Goal: Task Accomplishment & Management: Use online tool/utility

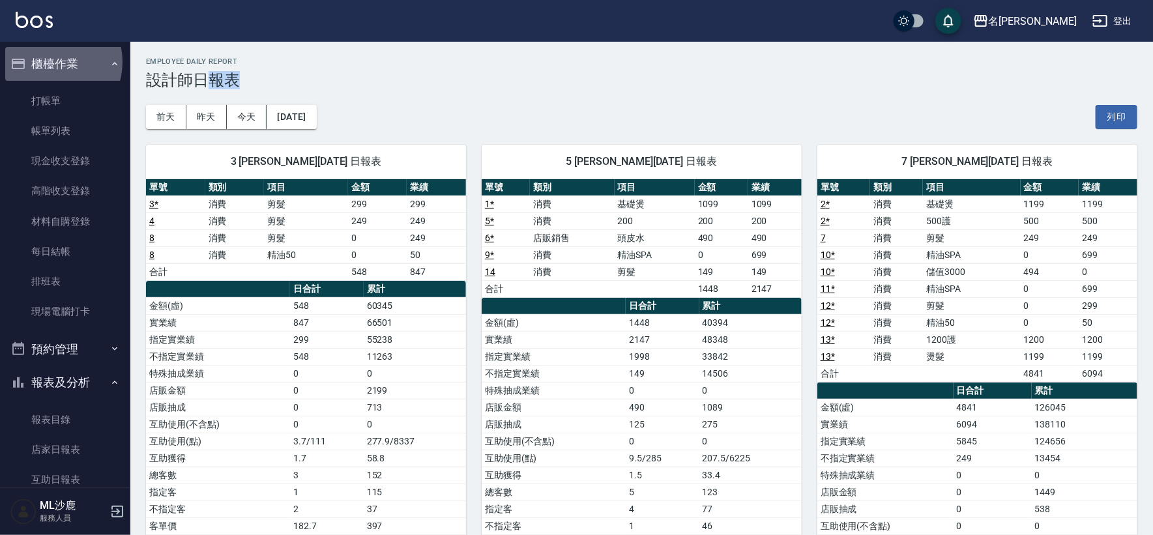
click at [50, 62] on button "櫃檯作業" at bounding box center [65, 64] width 120 height 34
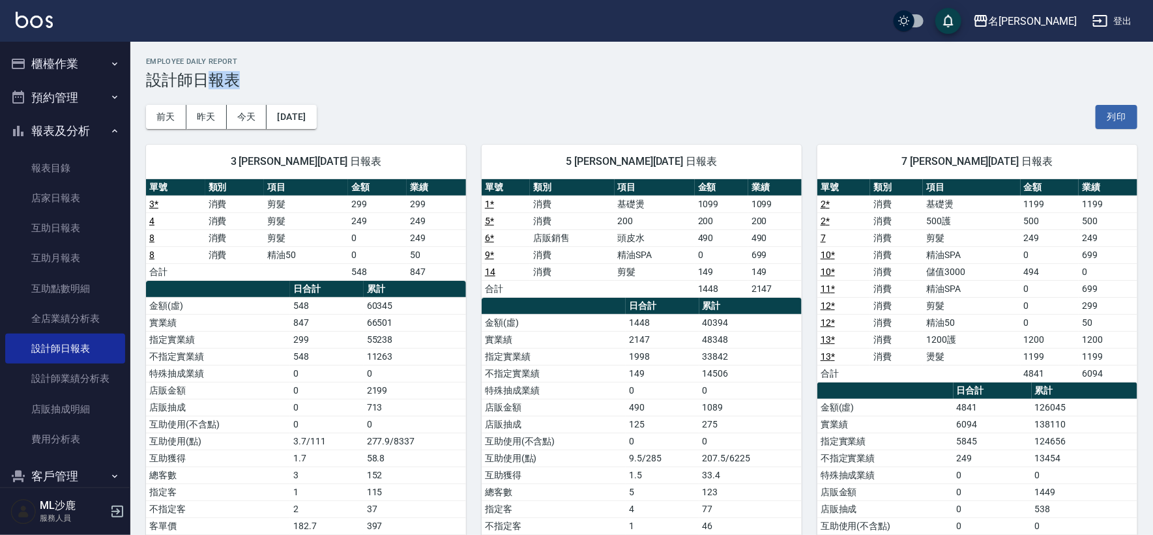
click at [67, 70] on button "櫃檯作業" at bounding box center [65, 64] width 120 height 34
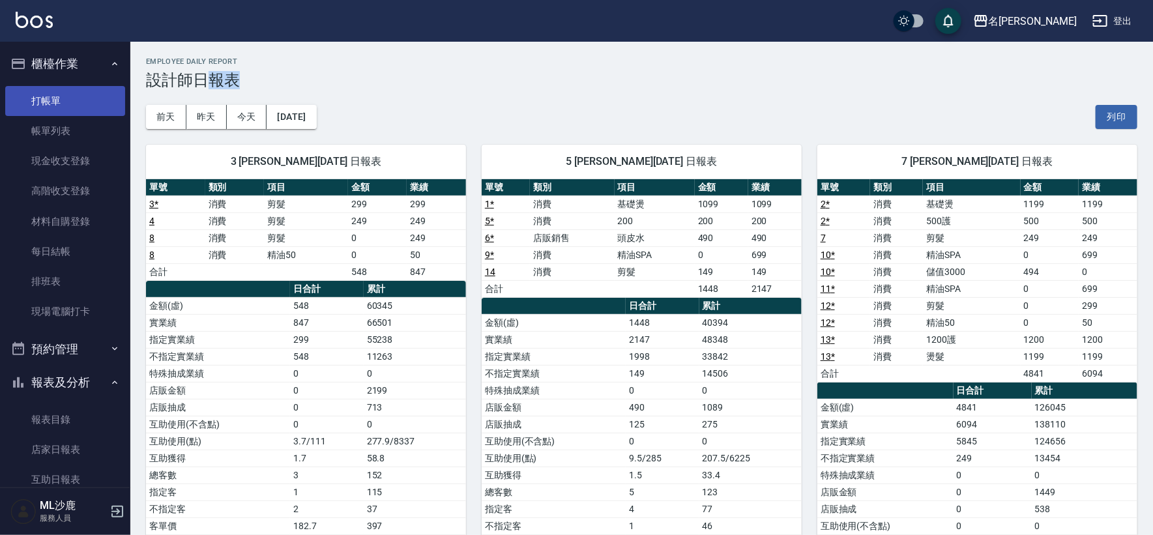
click at [73, 104] on link "打帳單" at bounding box center [65, 101] width 120 height 30
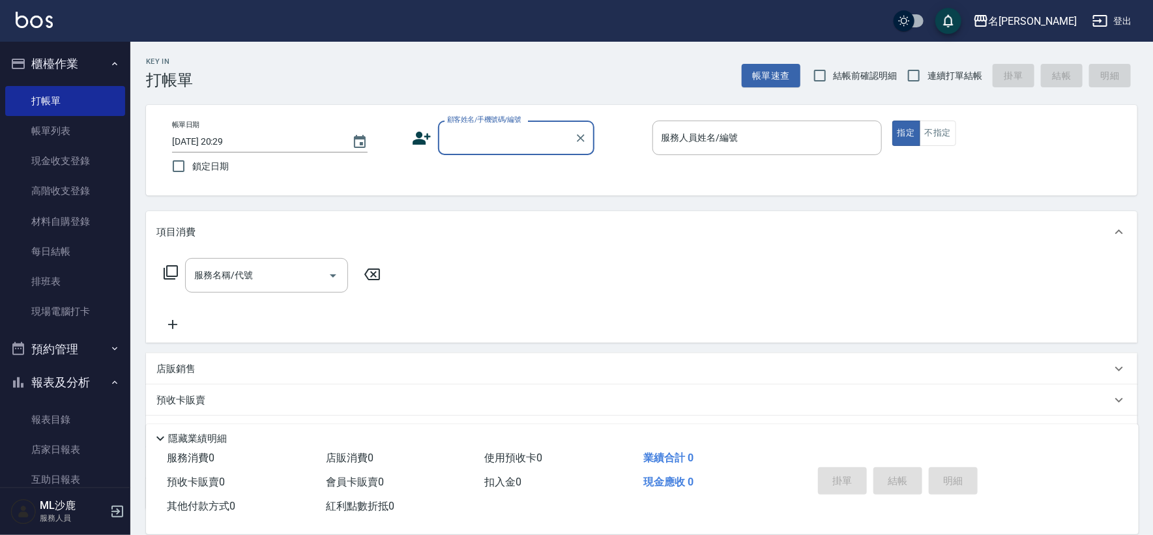
click at [211, 177] on label "鎖定日期" at bounding box center [278, 166] width 226 height 27
click at [192, 177] on input "鎖定日期" at bounding box center [178, 166] width 27 height 27
checkbox input "true"
drag, startPoint x: 919, startPoint y: 74, endPoint x: 495, endPoint y: 153, distance: 431.0
click at [919, 76] on input "連續打單結帳" at bounding box center [913, 75] width 27 height 27
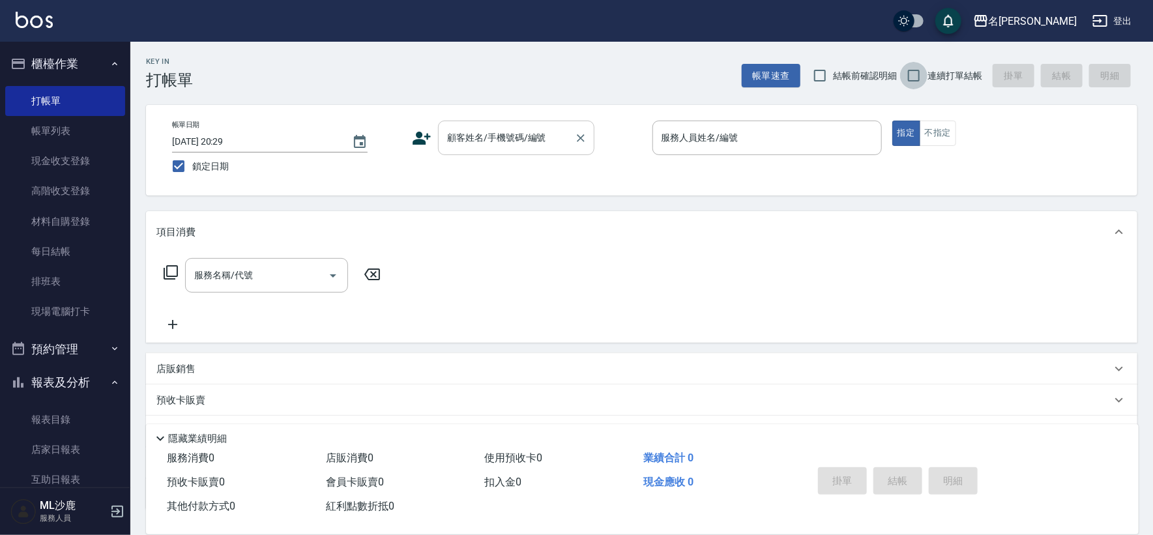
checkbox input "true"
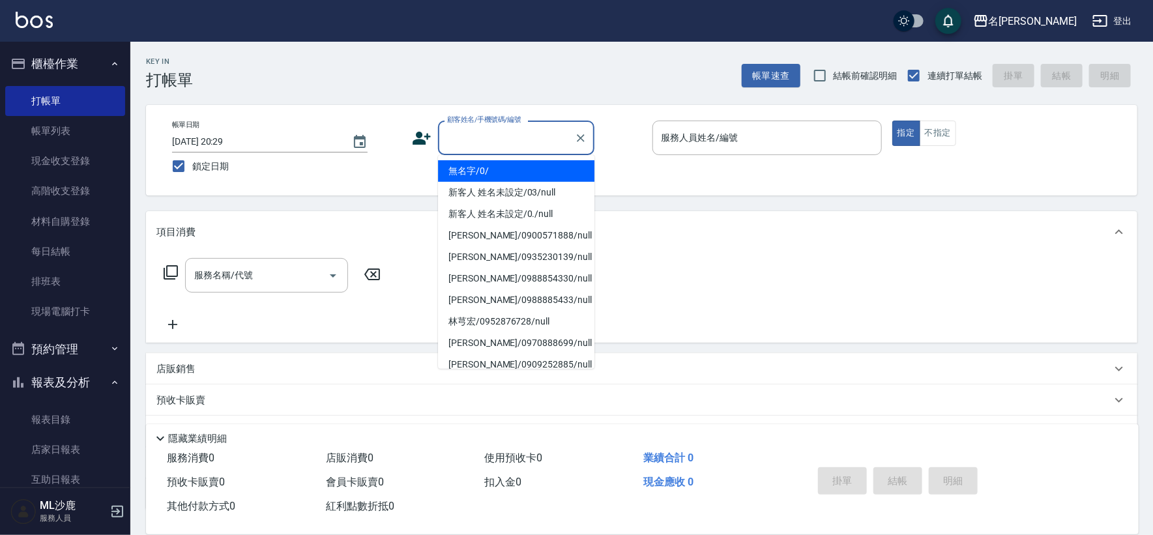
click at [484, 134] on input "顧客姓名/手機號碼/編號" at bounding box center [506, 137] width 125 height 23
type input "無名字/0/"
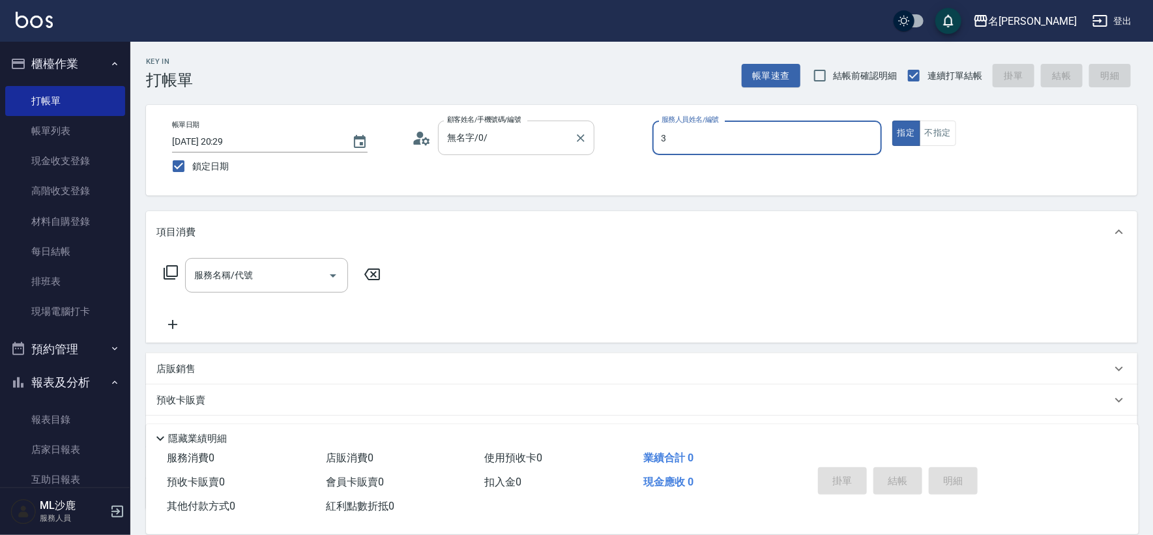
type input "[PERSON_NAME]-3"
type button "true"
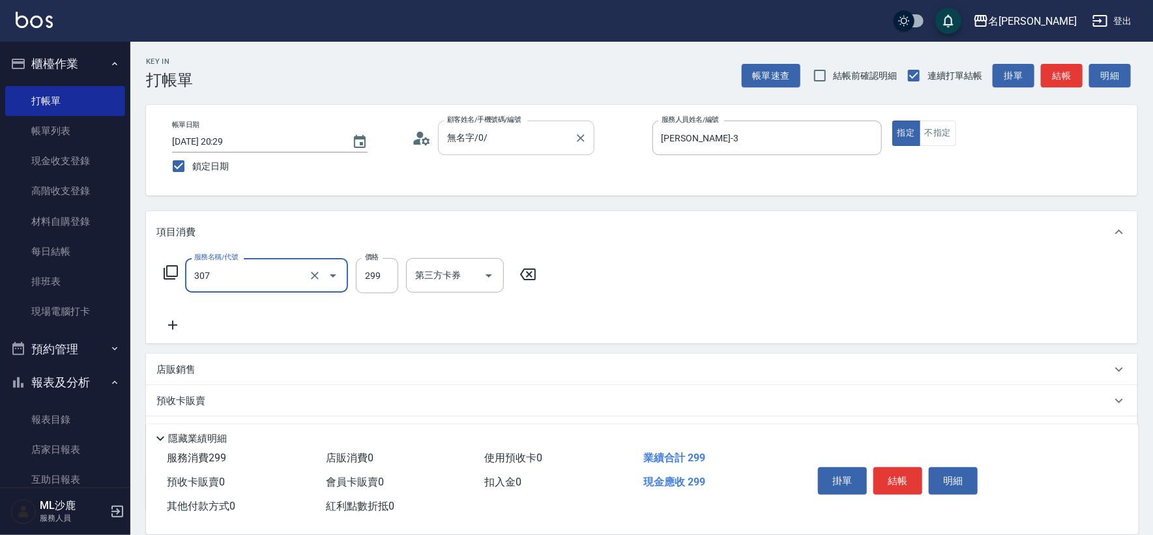
type input "剪髮(307)"
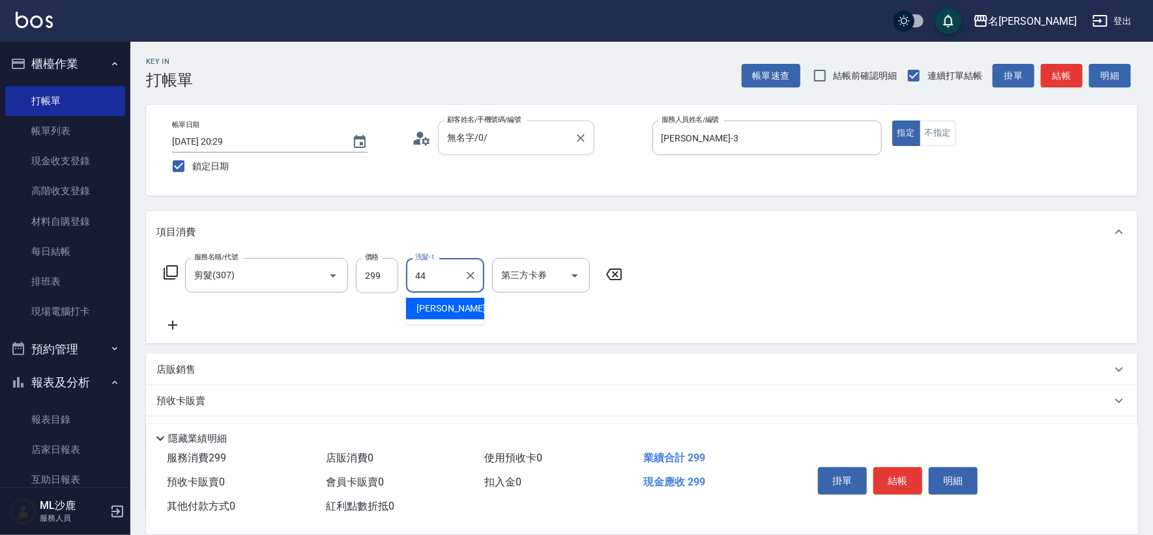
type input "[PERSON_NAME]-44"
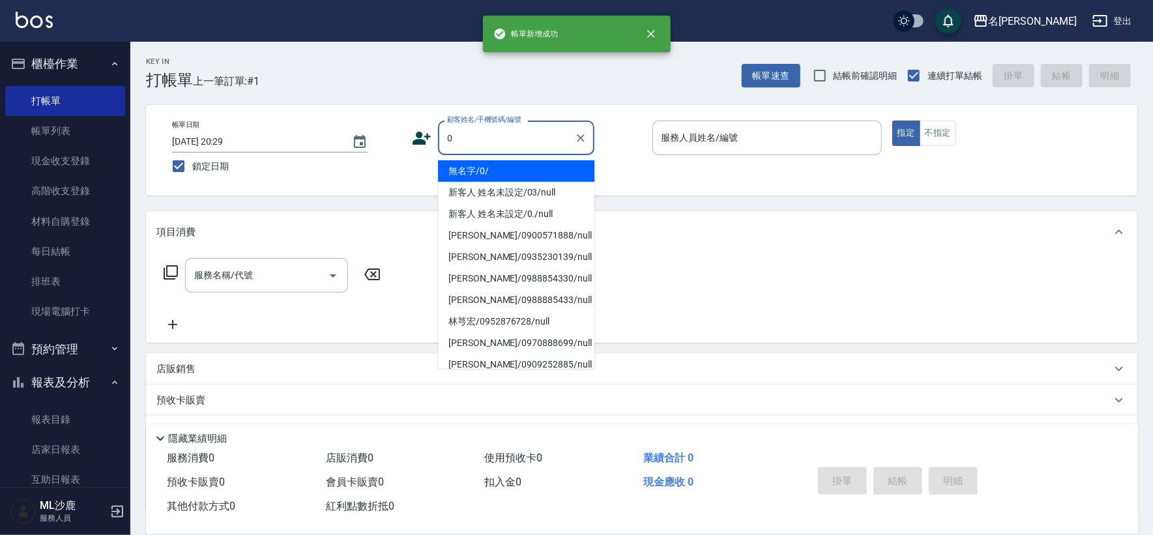
type input "無名字/0/"
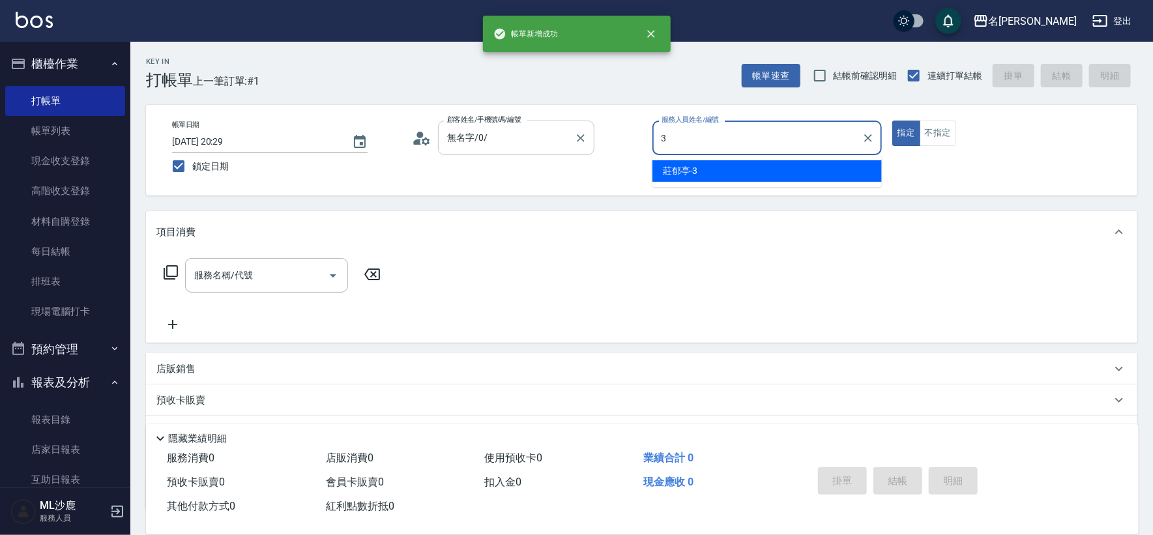
type input "[PERSON_NAME]-3"
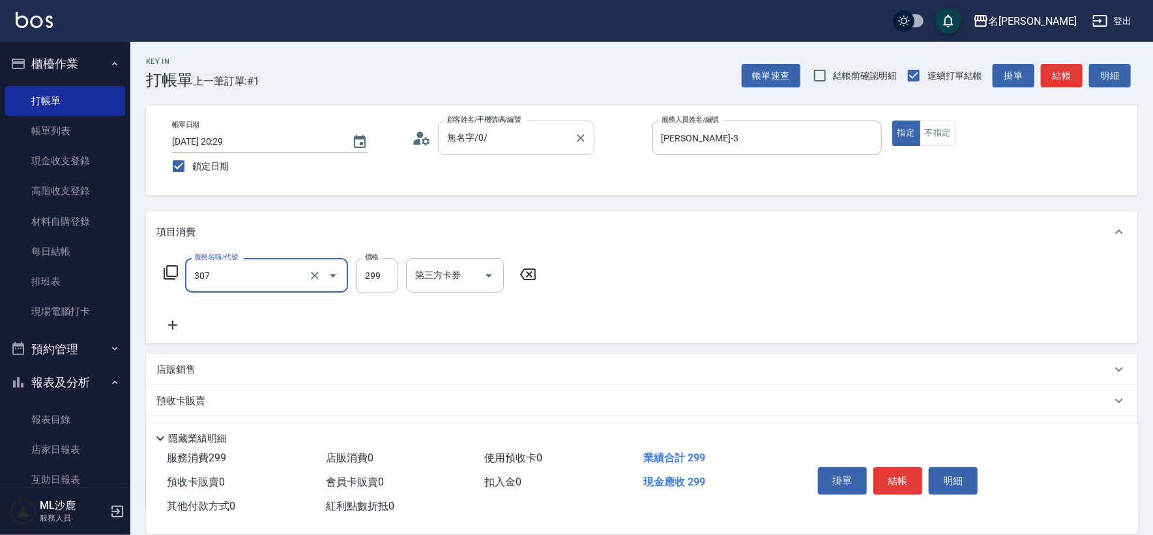
type input "剪髮(307)"
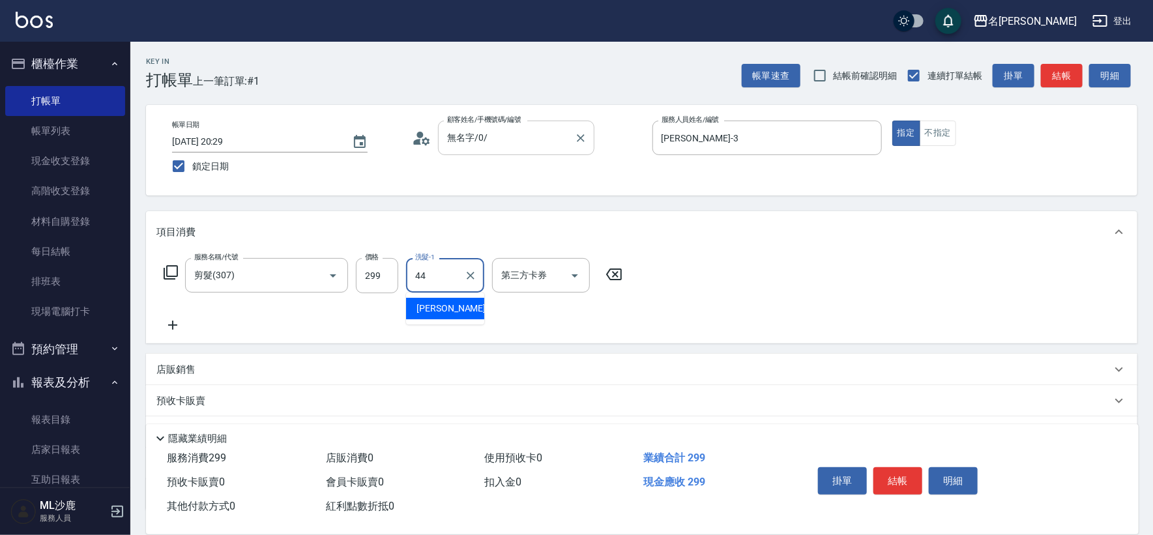
type input "[PERSON_NAME]-44"
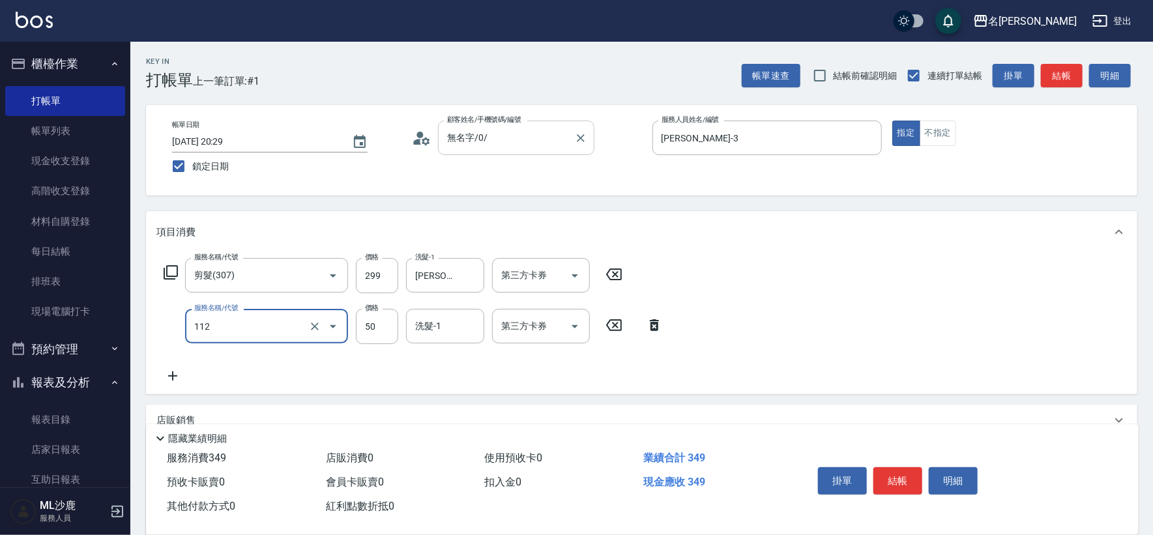
type input "精油50(112)"
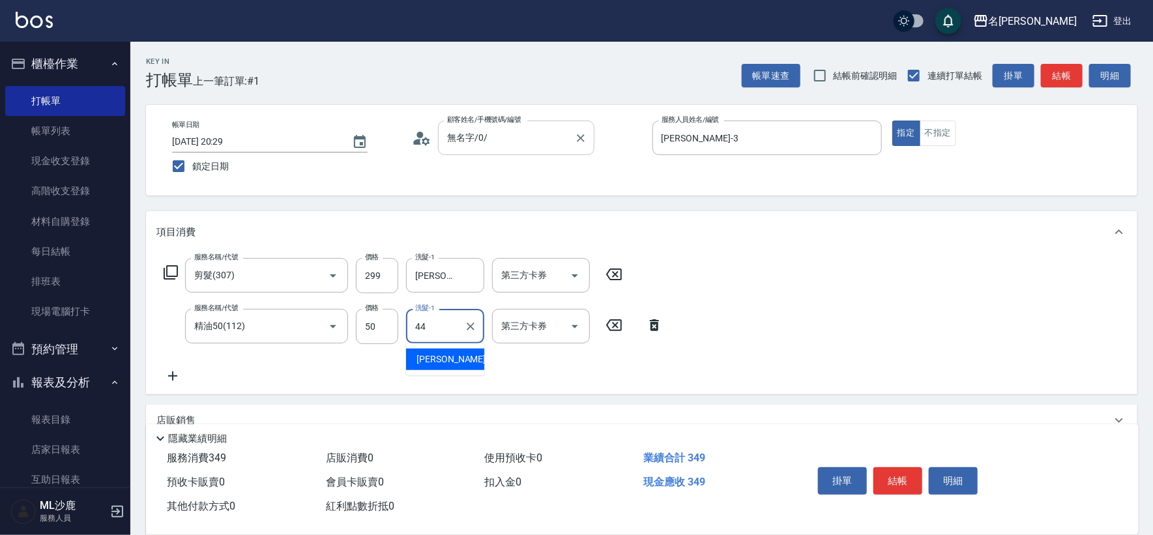
type input "[PERSON_NAME]-44"
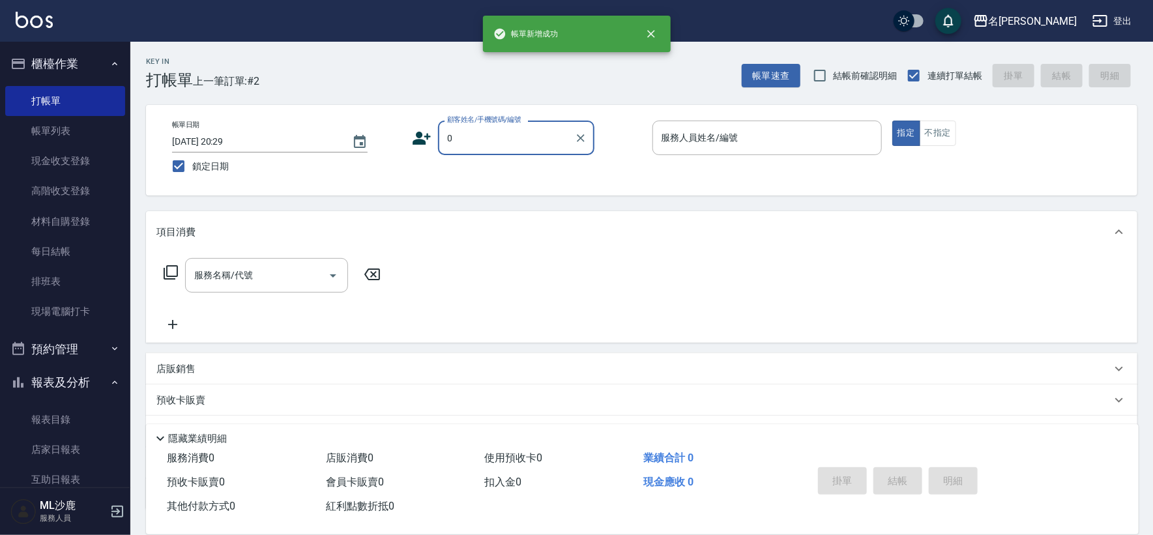
type input "無名字/0/"
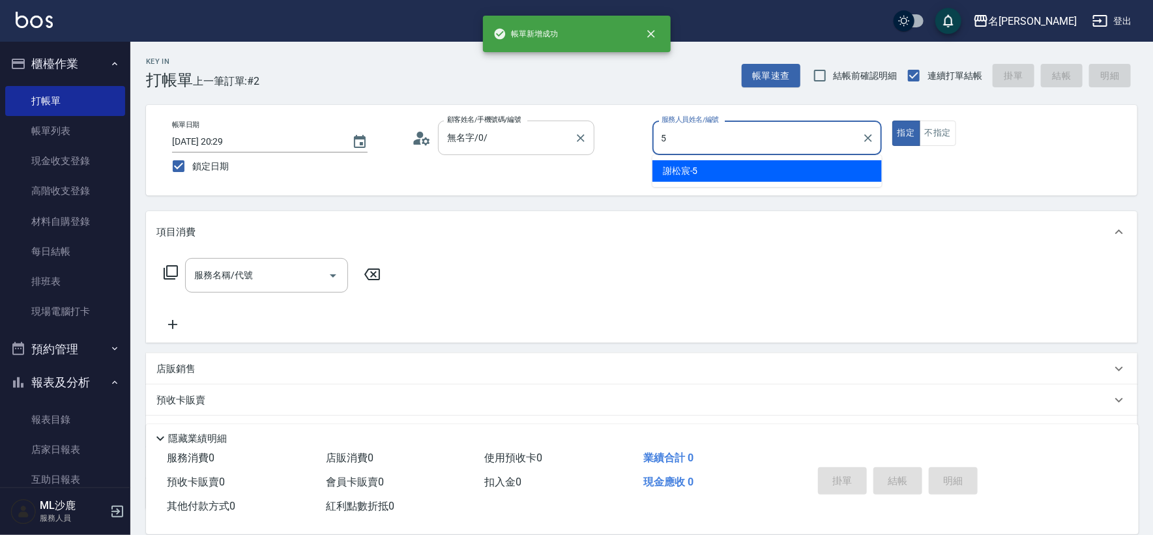
type input "[PERSON_NAME]-5"
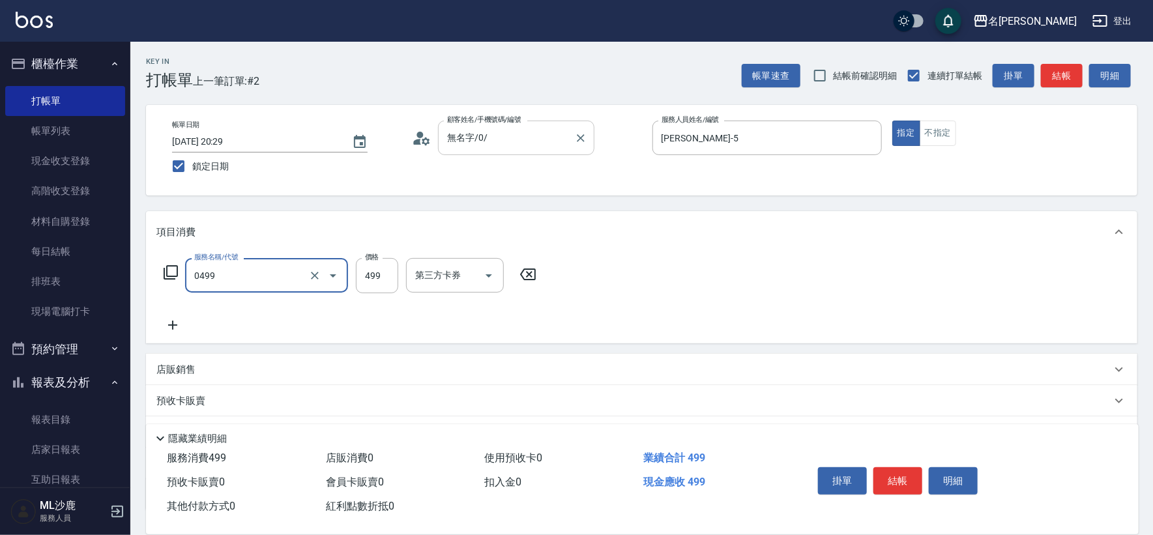
type input "[PERSON_NAME]499(0499)"
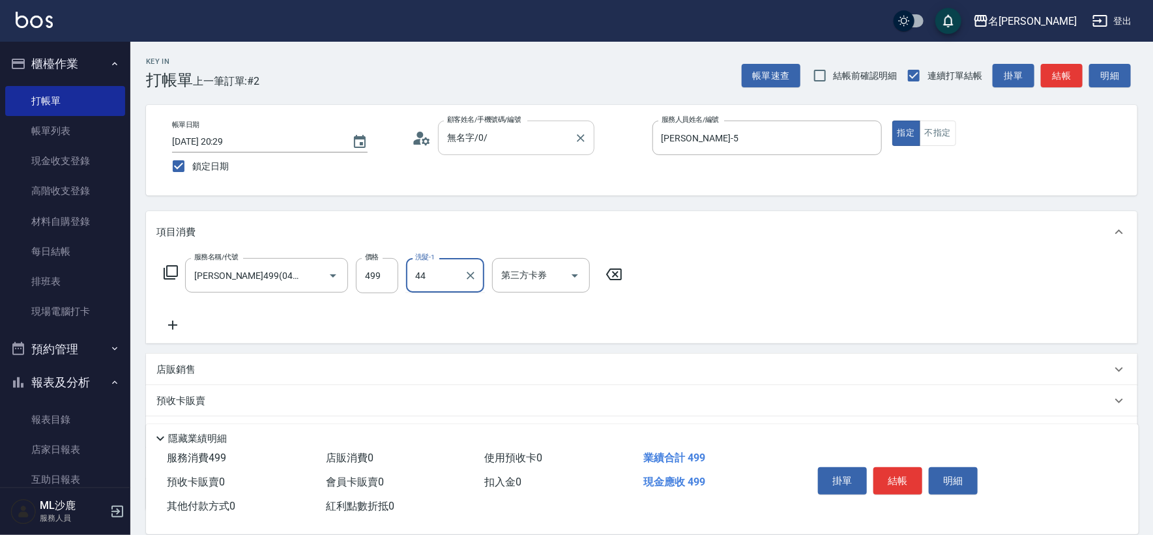
type input "[PERSON_NAME]-44"
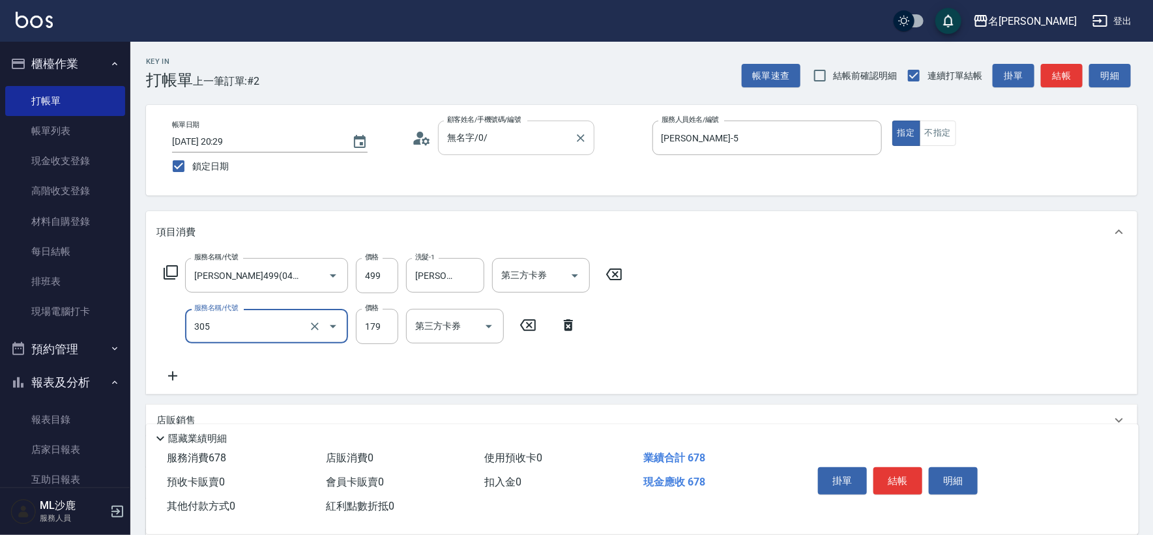
type input "剪髮(305)"
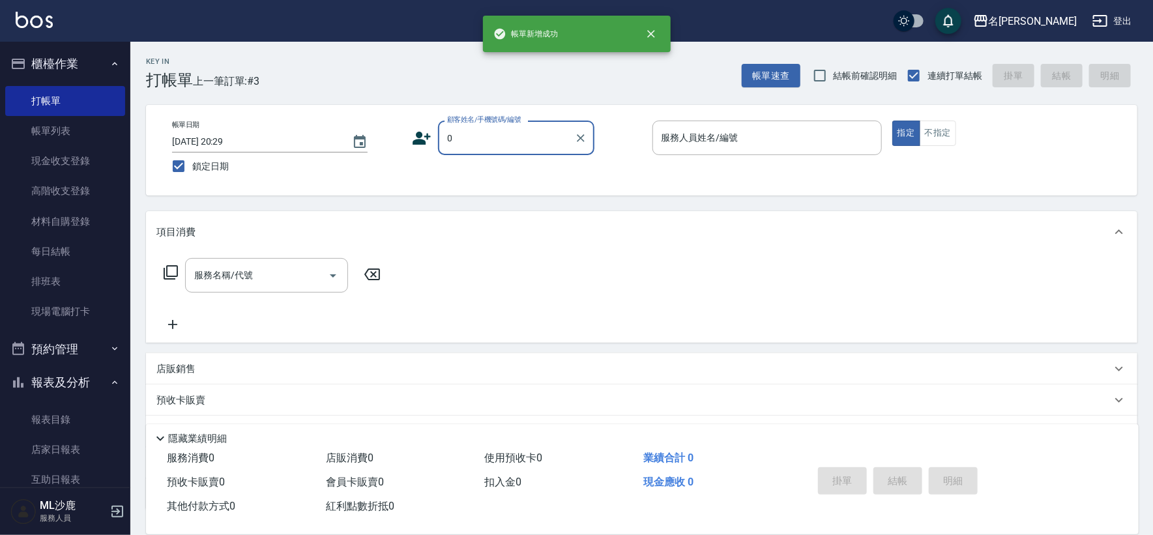
type input "無名字/0/"
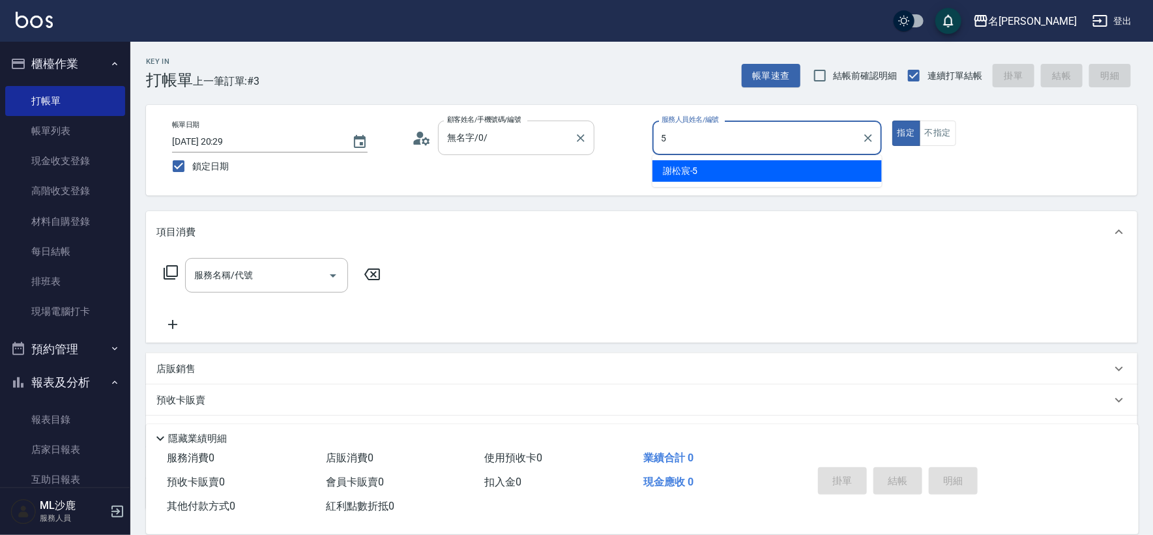
type input "[PERSON_NAME]-5"
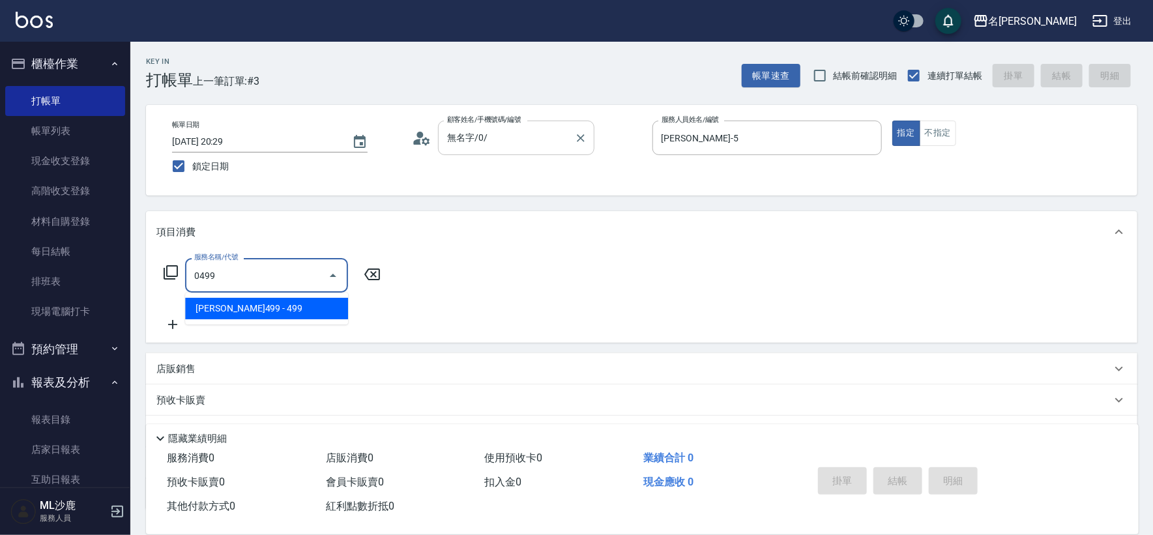
type input "[PERSON_NAME]499(0499)"
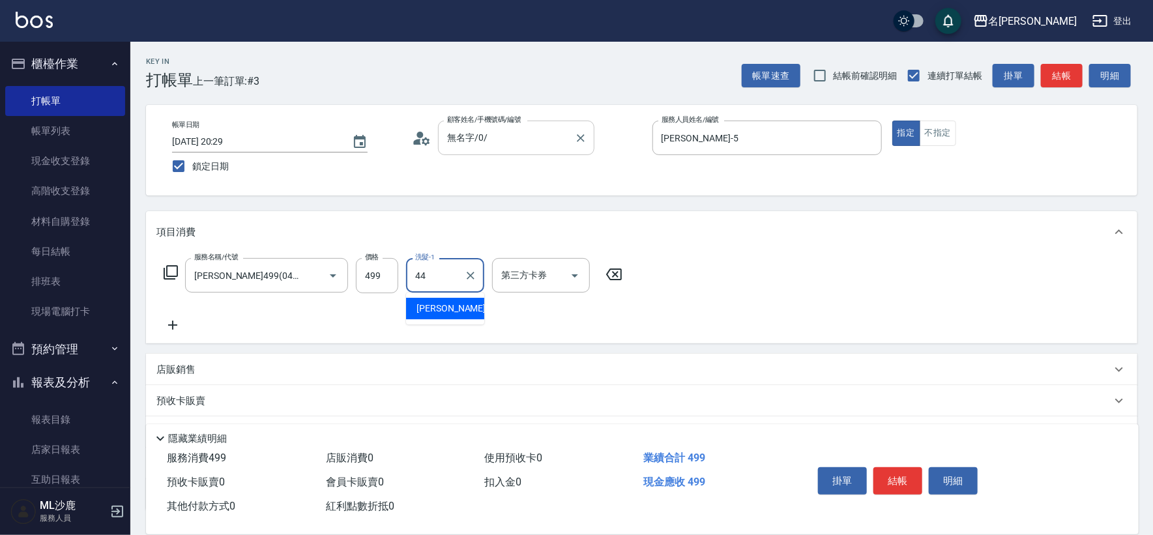
type input "[PERSON_NAME]-44"
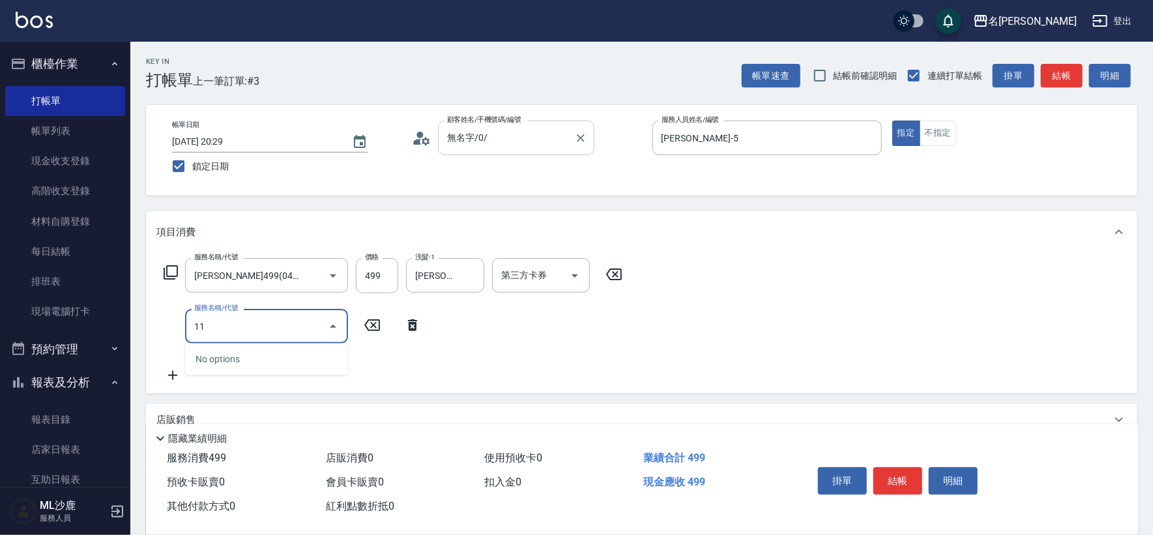
type input "1"
type input "305"
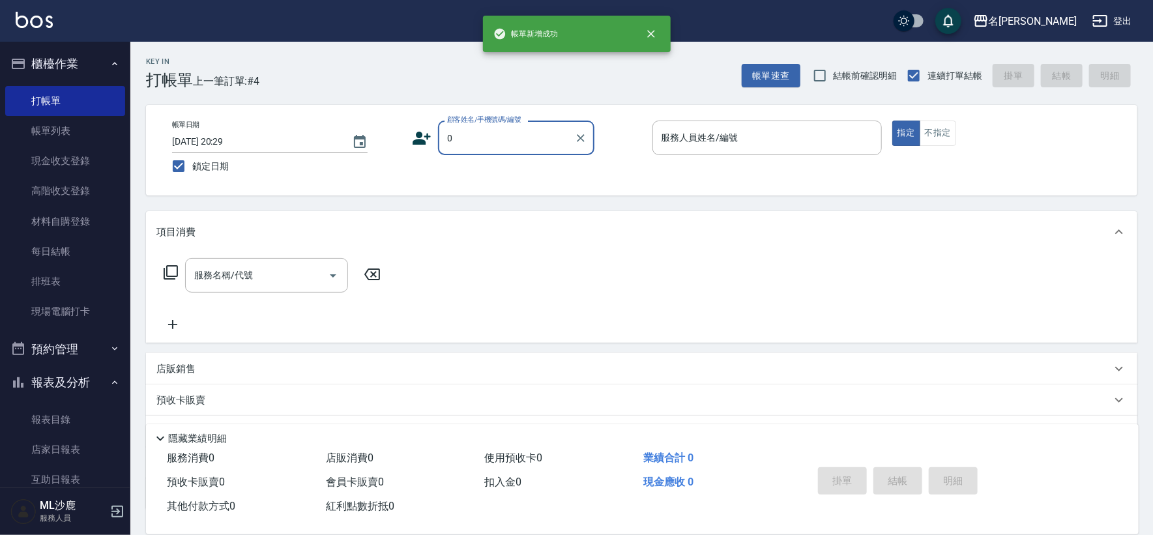
type input "無名字/0/"
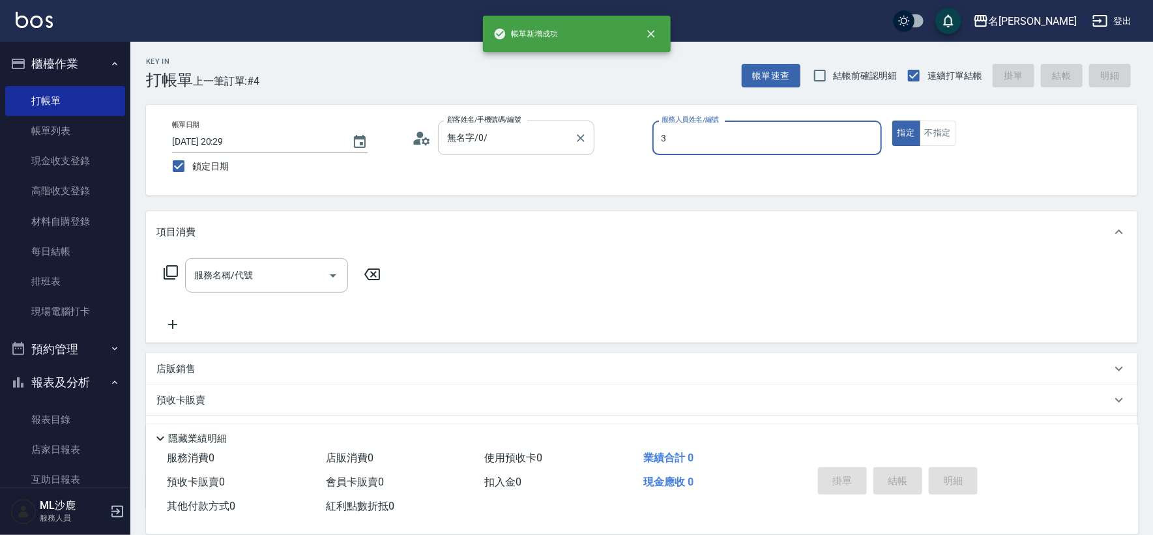
type input "[PERSON_NAME]-3"
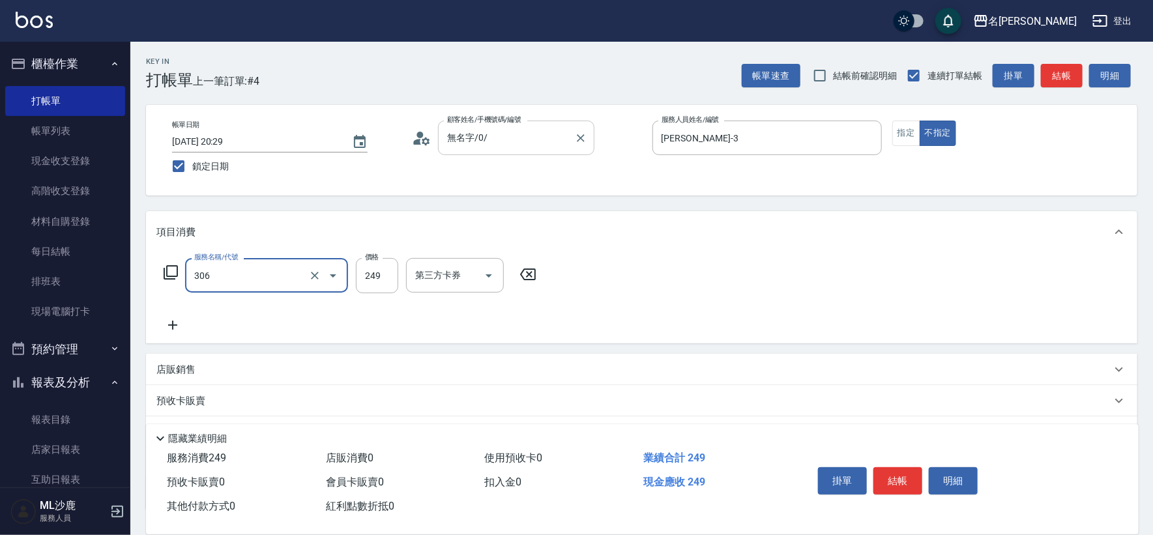
type input "剪髮(306)"
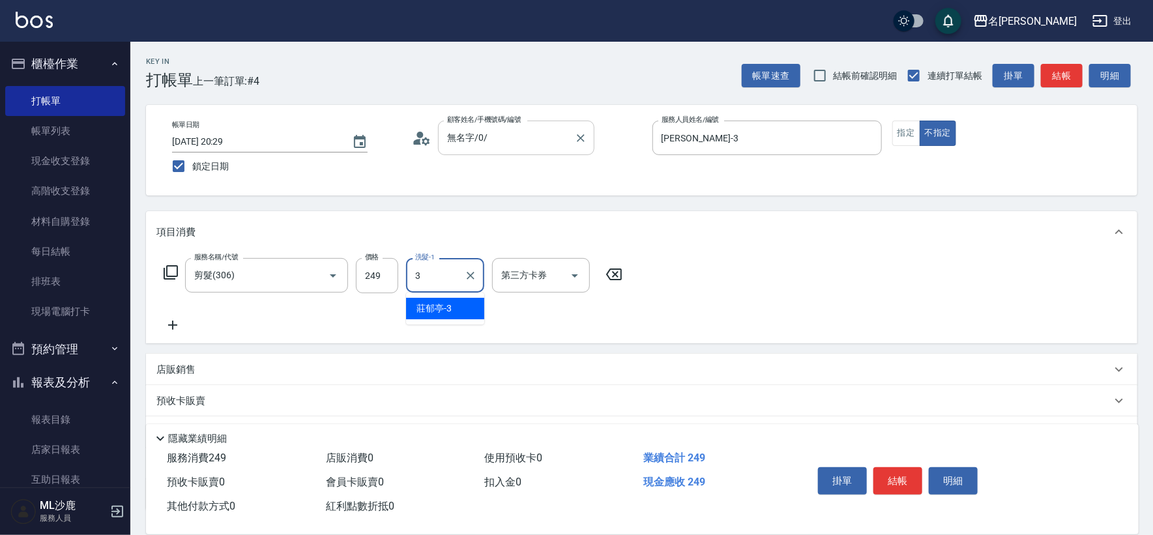
type input "[PERSON_NAME]-3"
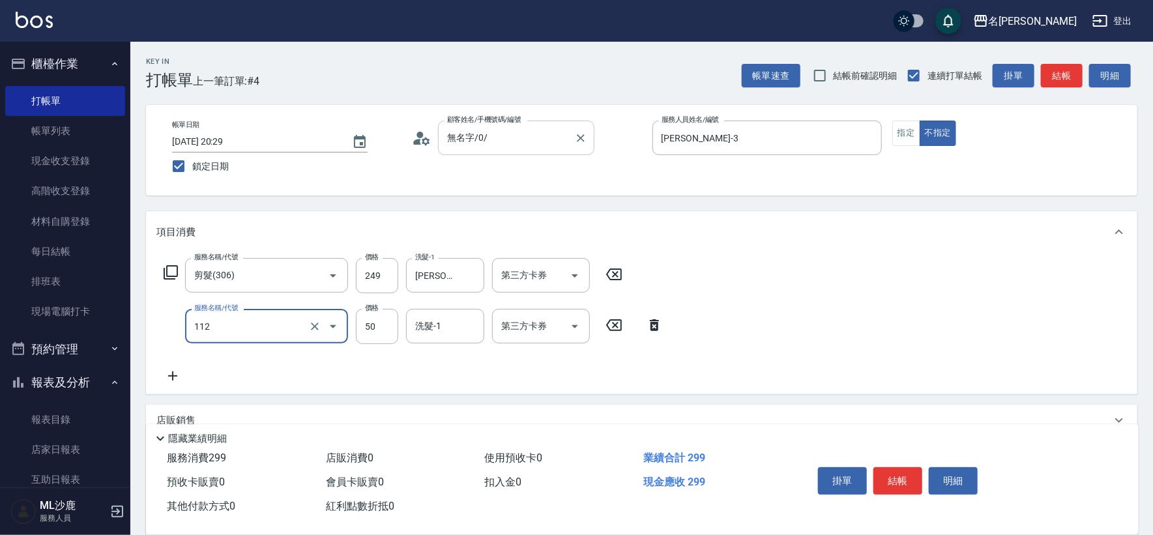
type input "精油50(112)"
type input "[PERSON_NAME]-3"
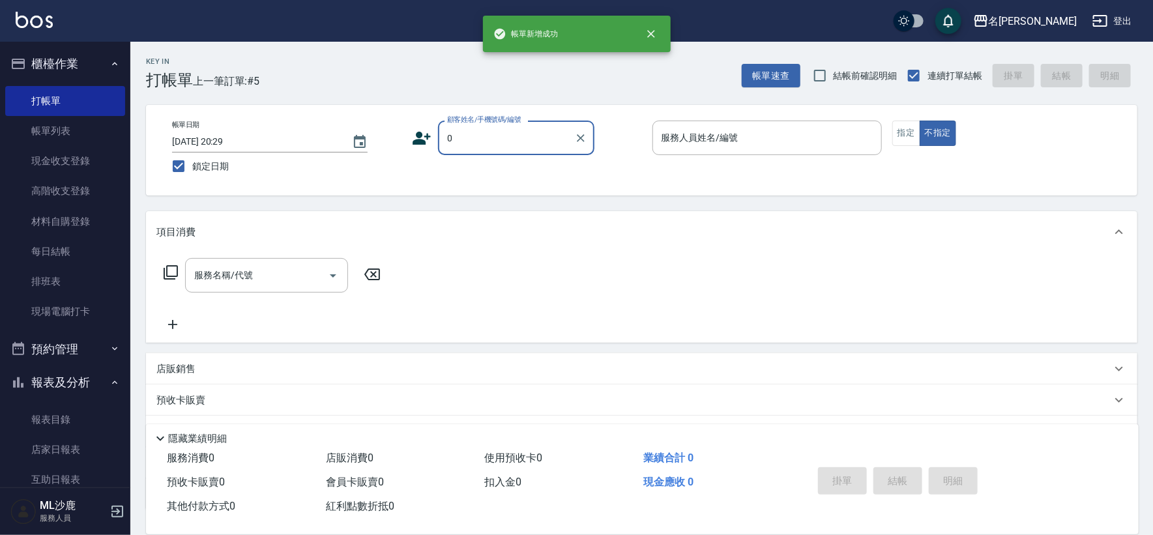
type input "無名字/0/"
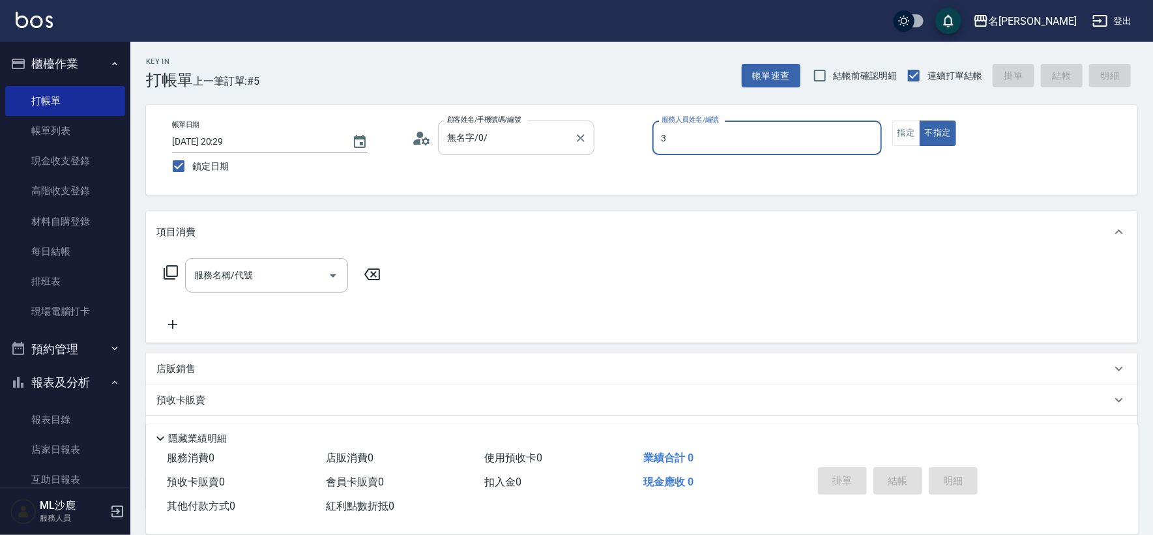
type input "[PERSON_NAME]-3"
type button "false"
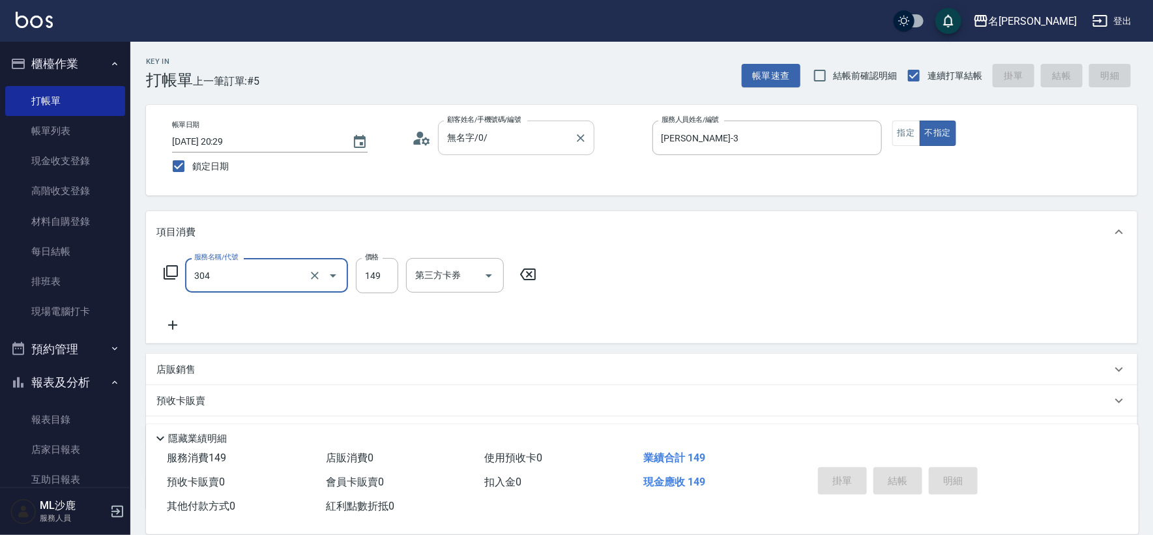
type input "304"
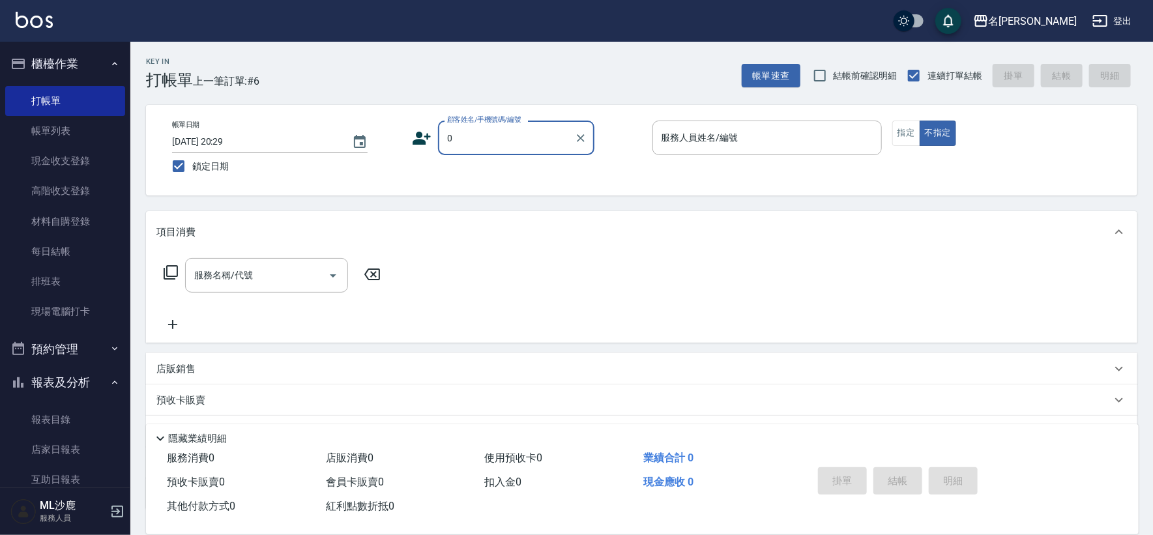
type input "無名字/0/"
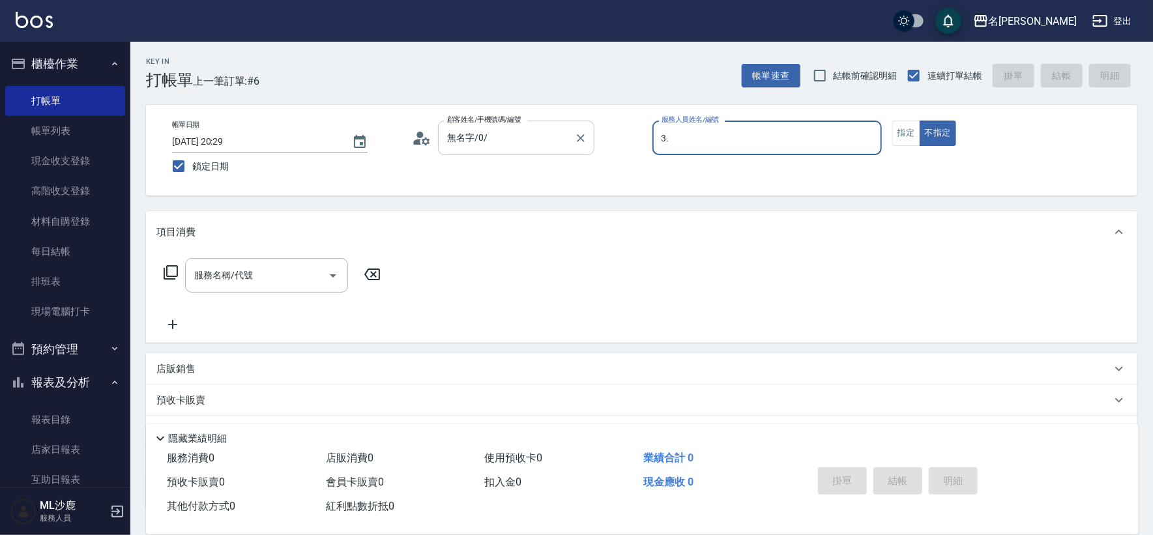
type input "3."
click at [920, 121] on button "不指定" at bounding box center [938, 133] width 37 height 25
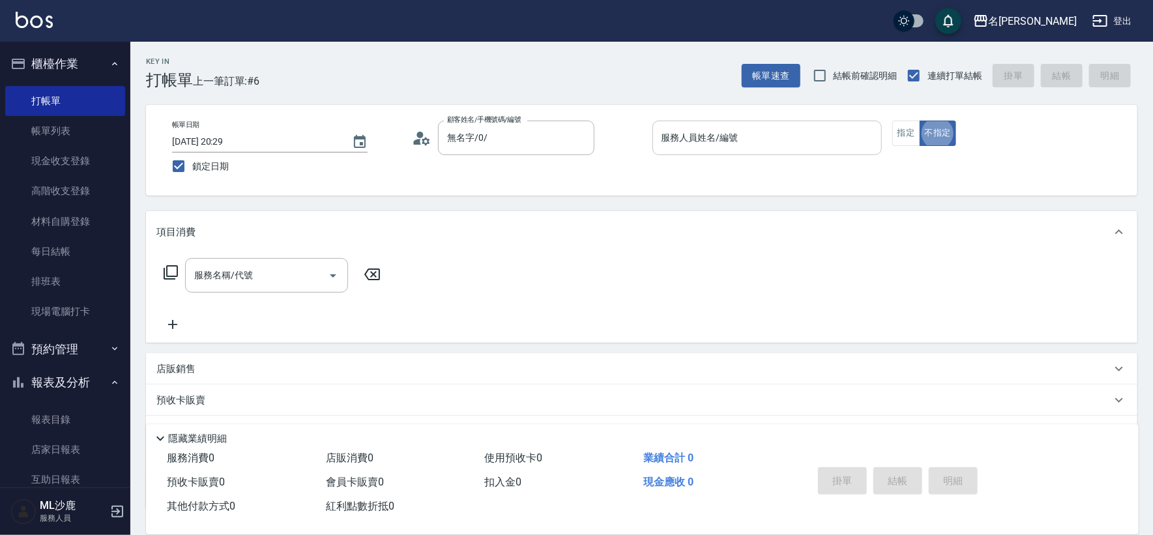
click at [711, 138] on input "服務人員姓名/編號" at bounding box center [767, 137] width 218 height 23
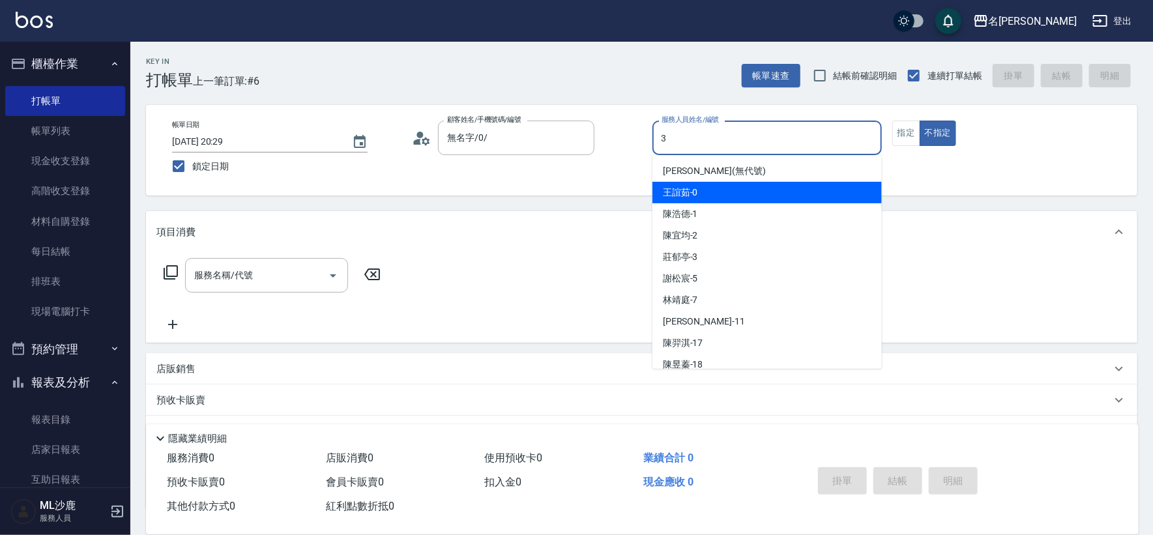
type input "[PERSON_NAME]-3"
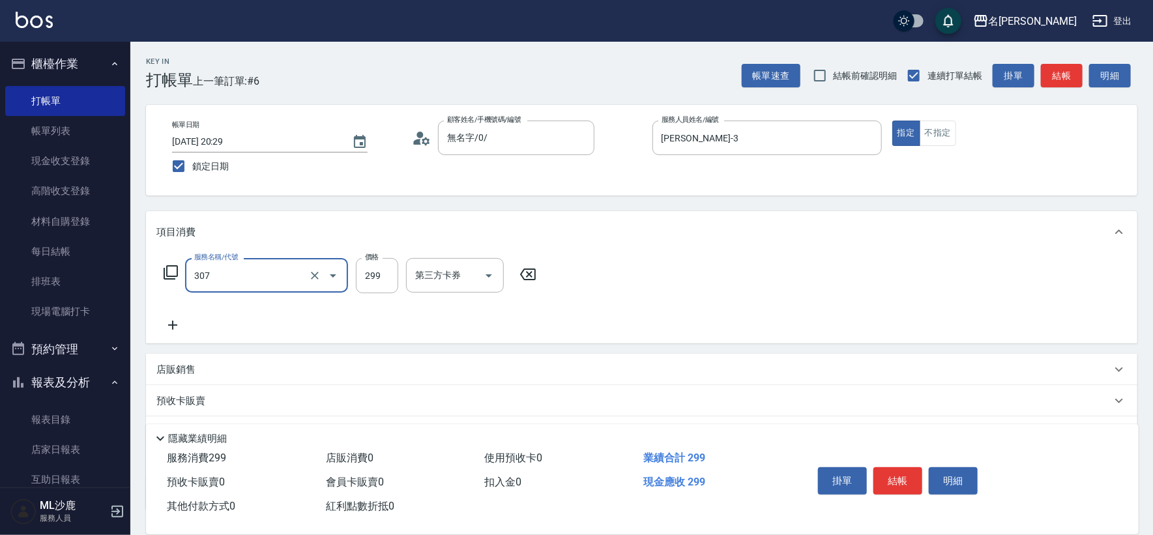
type input "剪髮(307)"
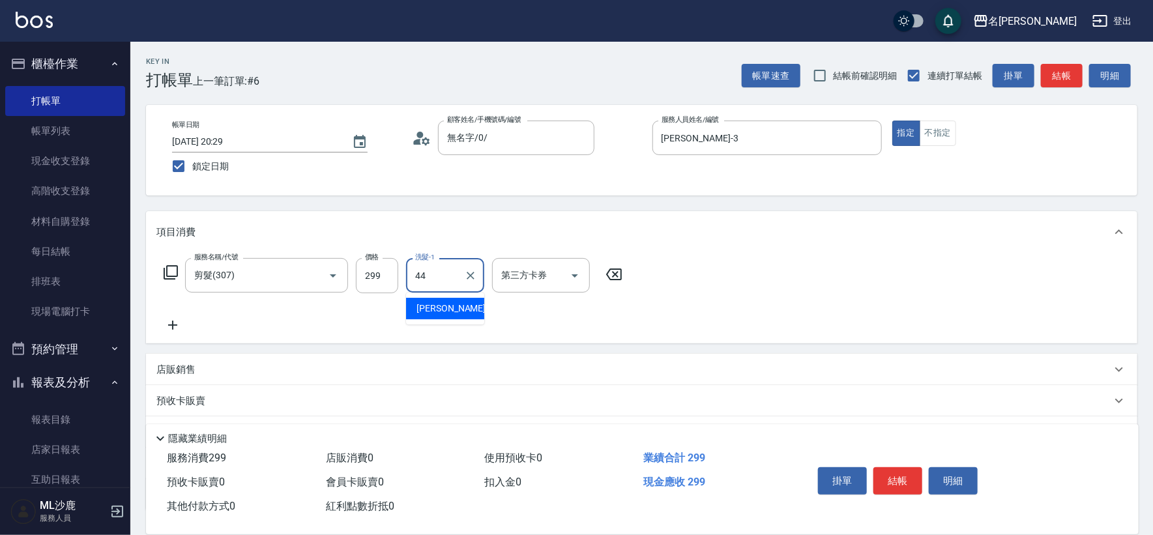
type input "[PERSON_NAME]-44"
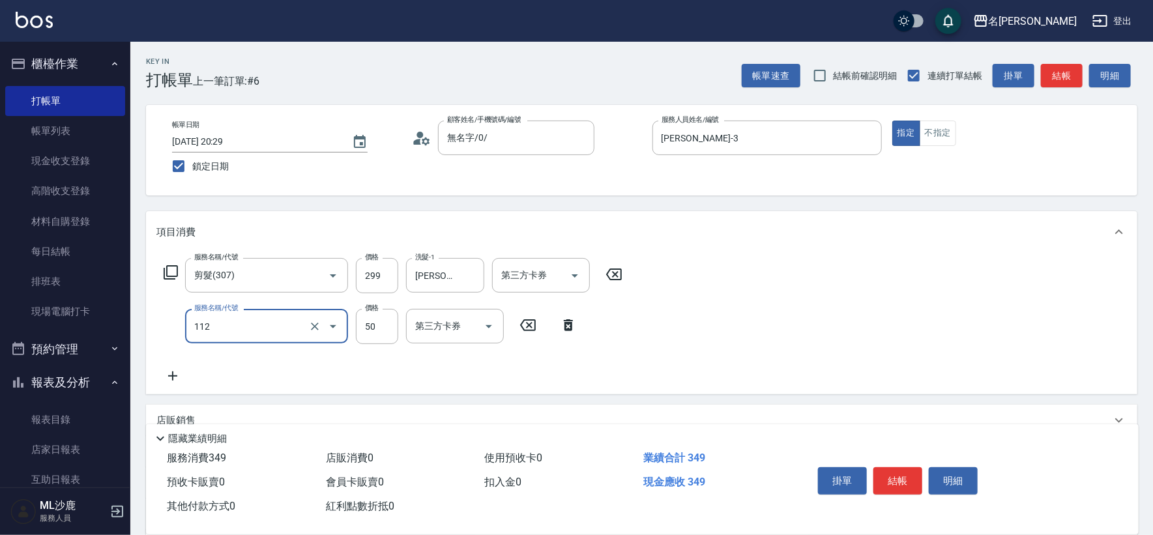
type input "精油50(112)"
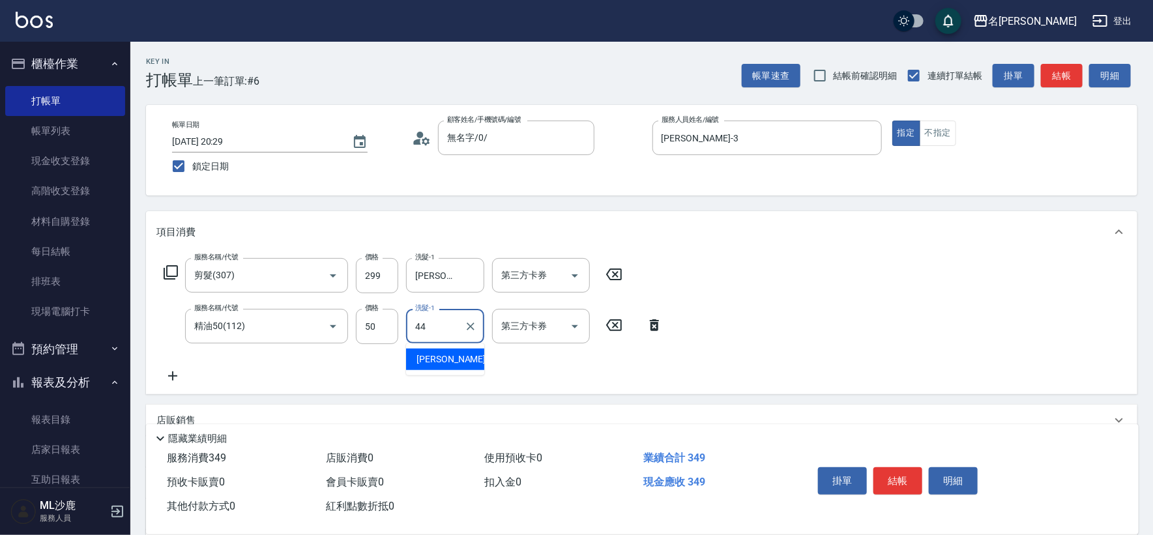
type input "[PERSON_NAME]-44"
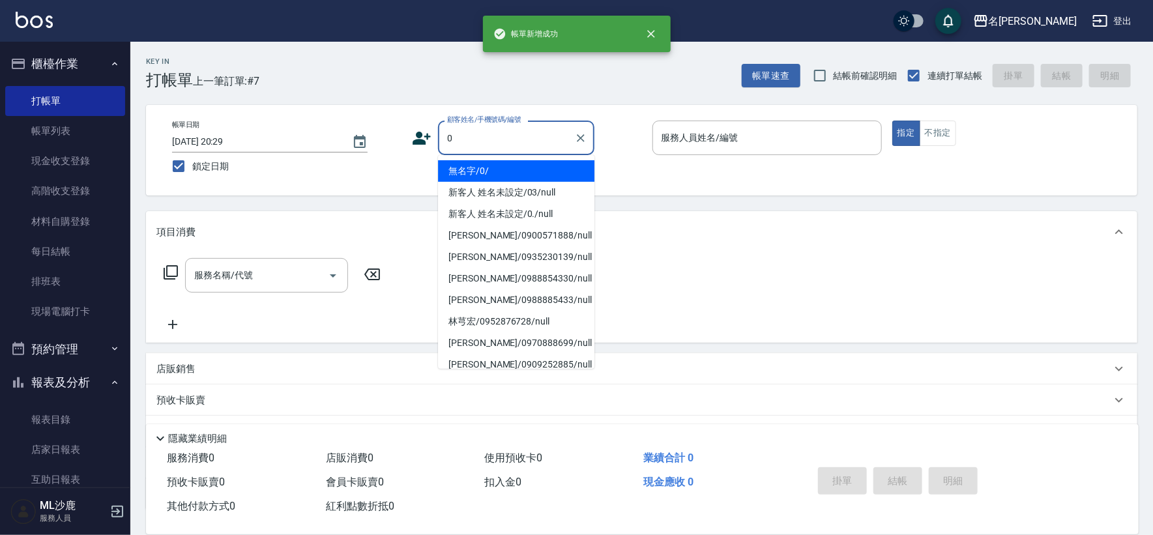
type input "無名字/0/"
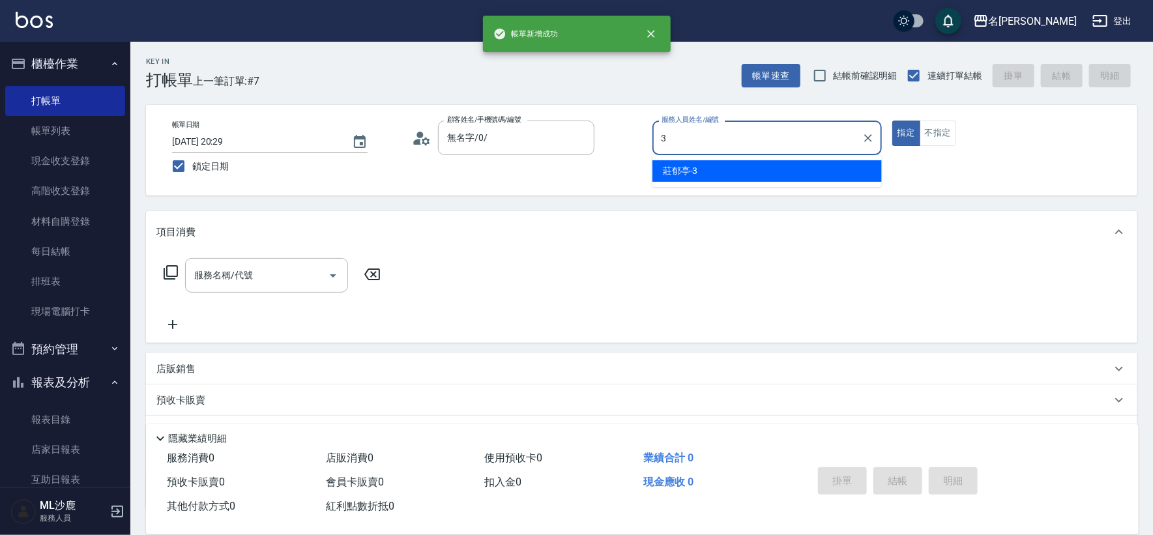
type input "[PERSON_NAME]-3"
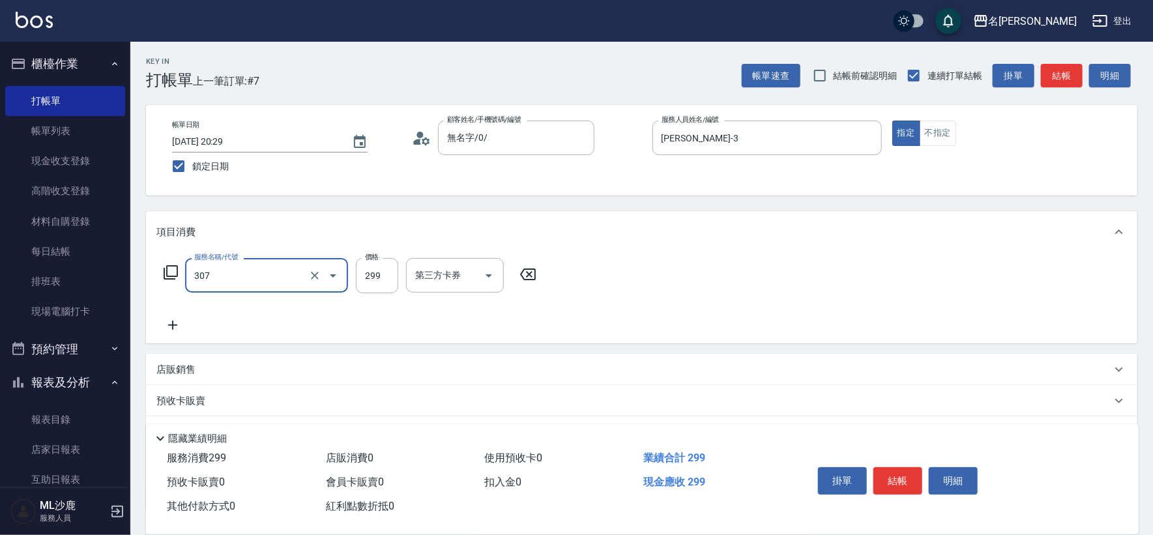
type input "剪髮(307)"
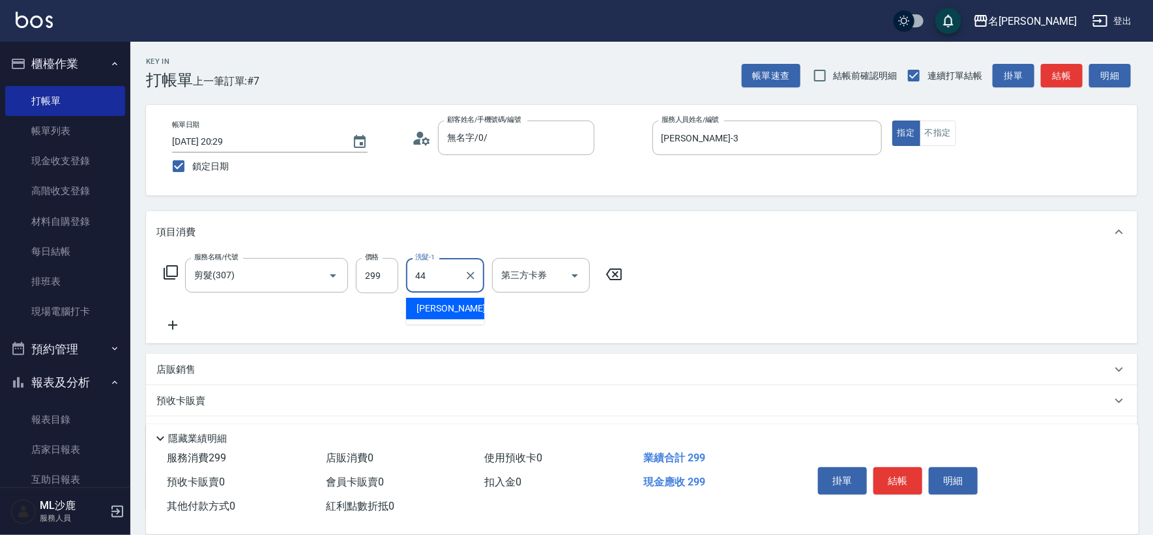
type input "[PERSON_NAME]-44"
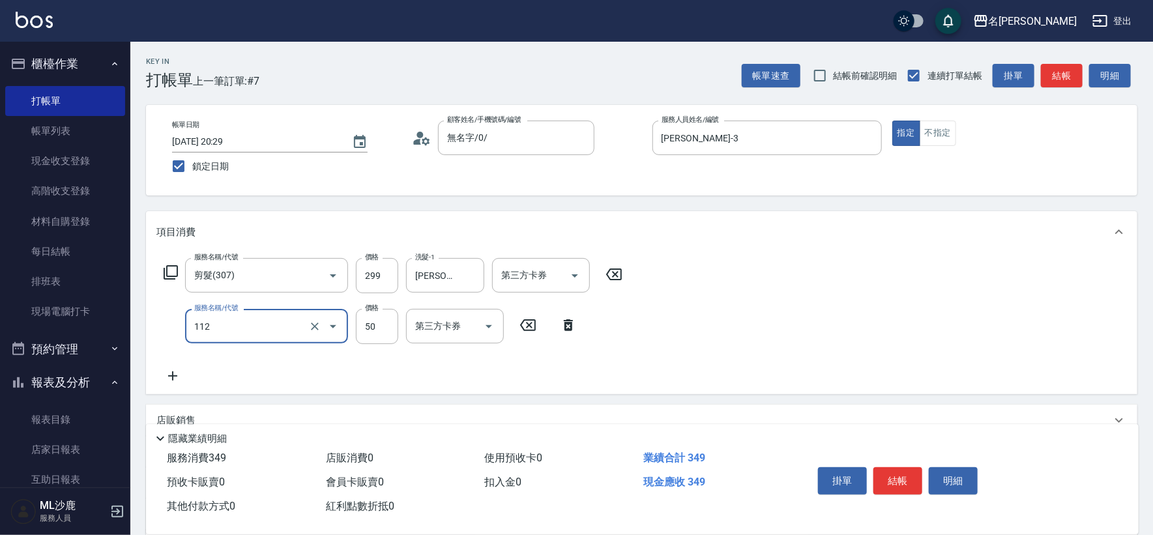
type input "精油50(112)"
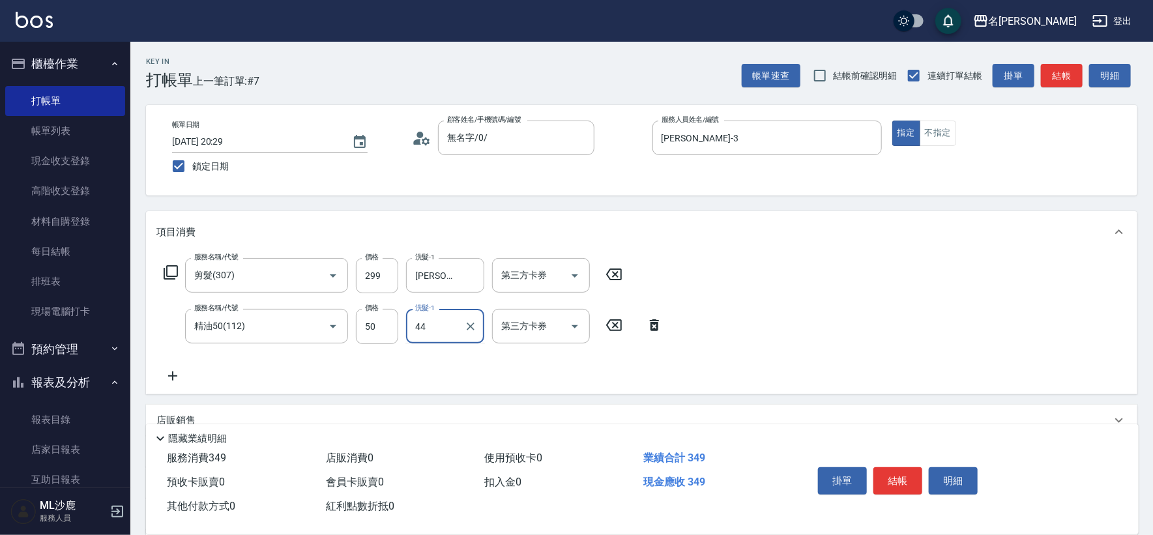
type input "[PERSON_NAME]-44"
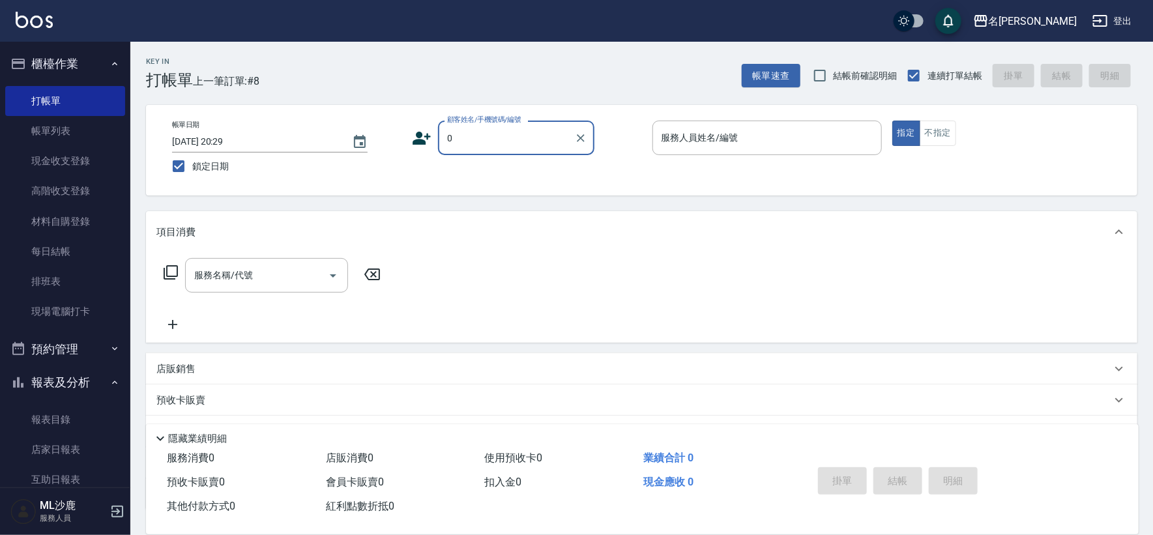
type input "無名字/0/"
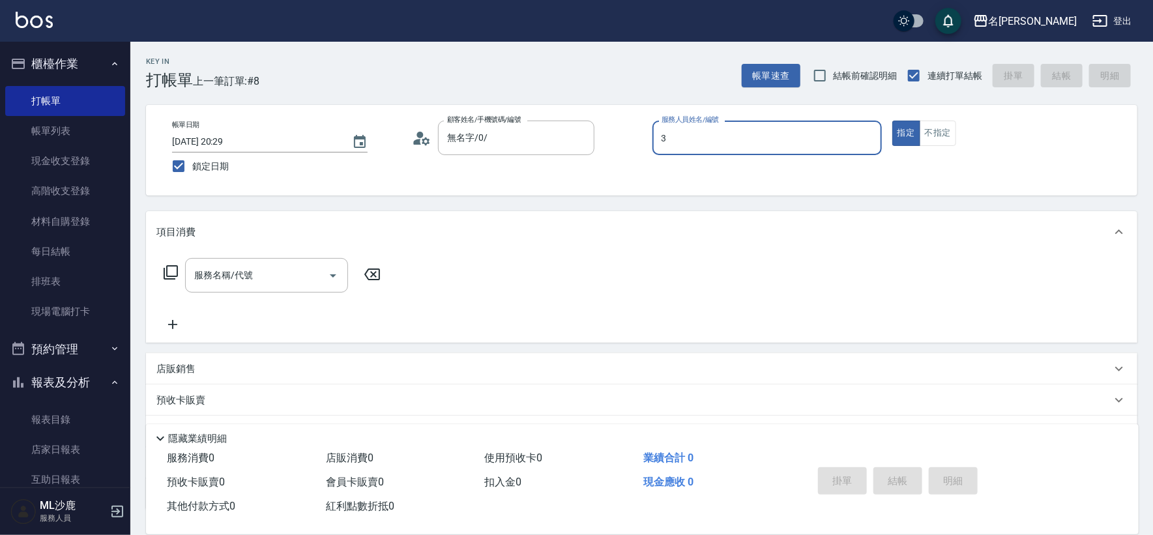
type input "[PERSON_NAME]-3"
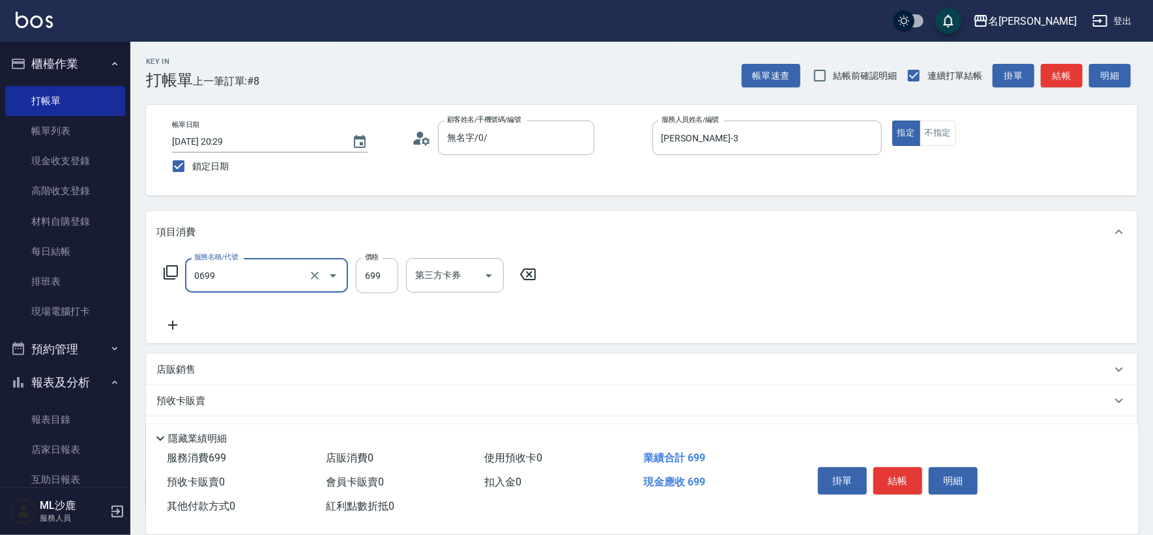
type input "精油SPA(0699)"
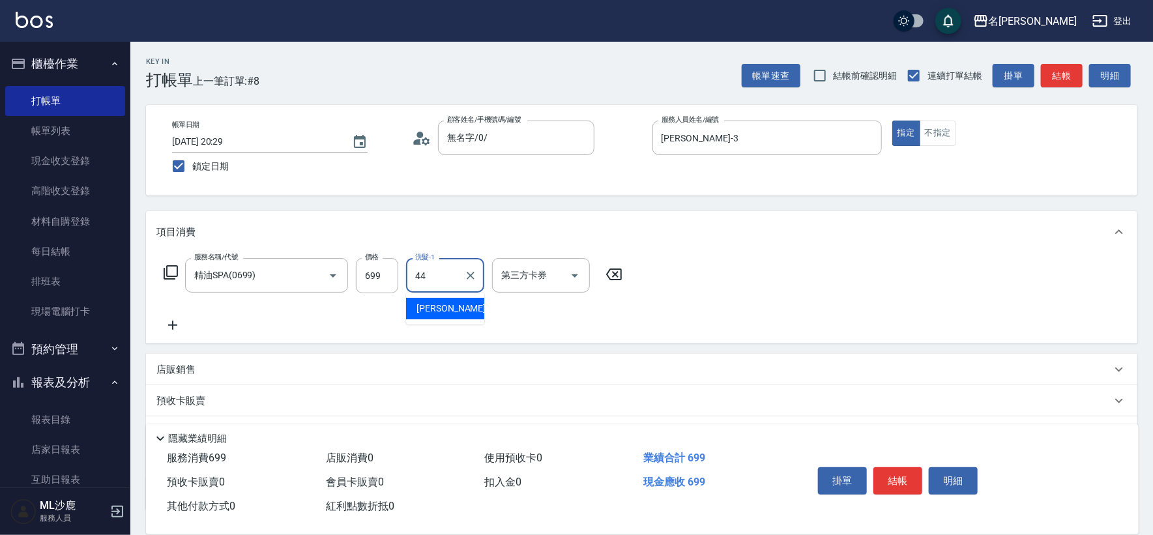
type input "[PERSON_NAME]-44"
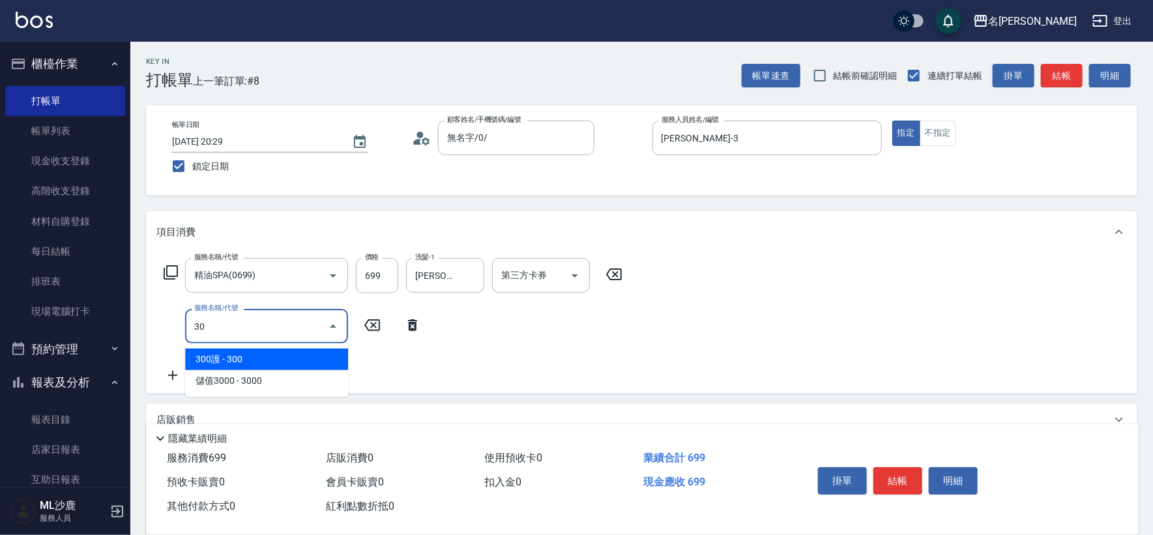
type input "304"
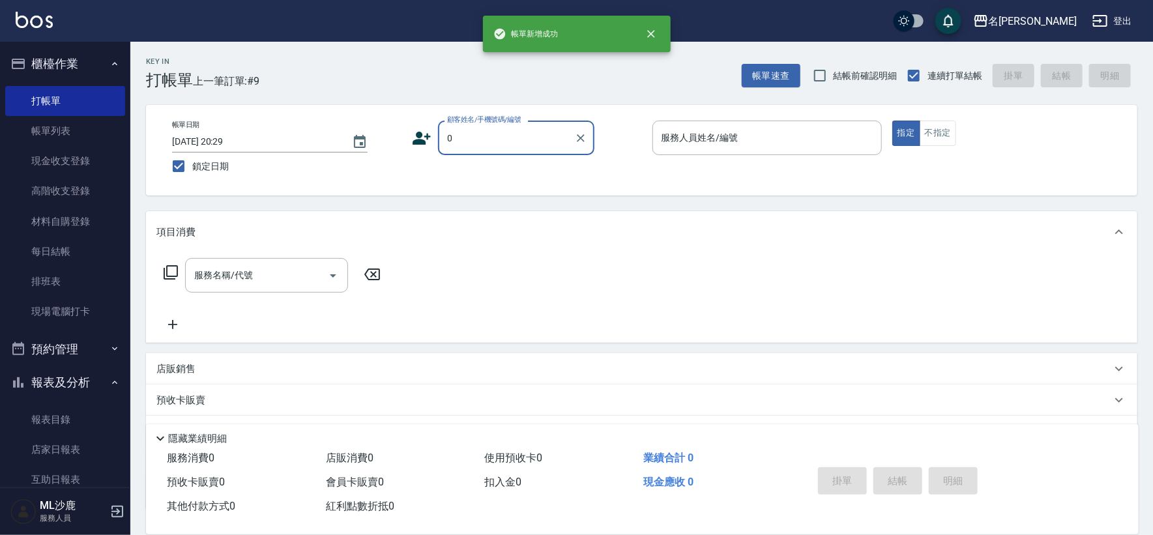
type input "無名字/0/"
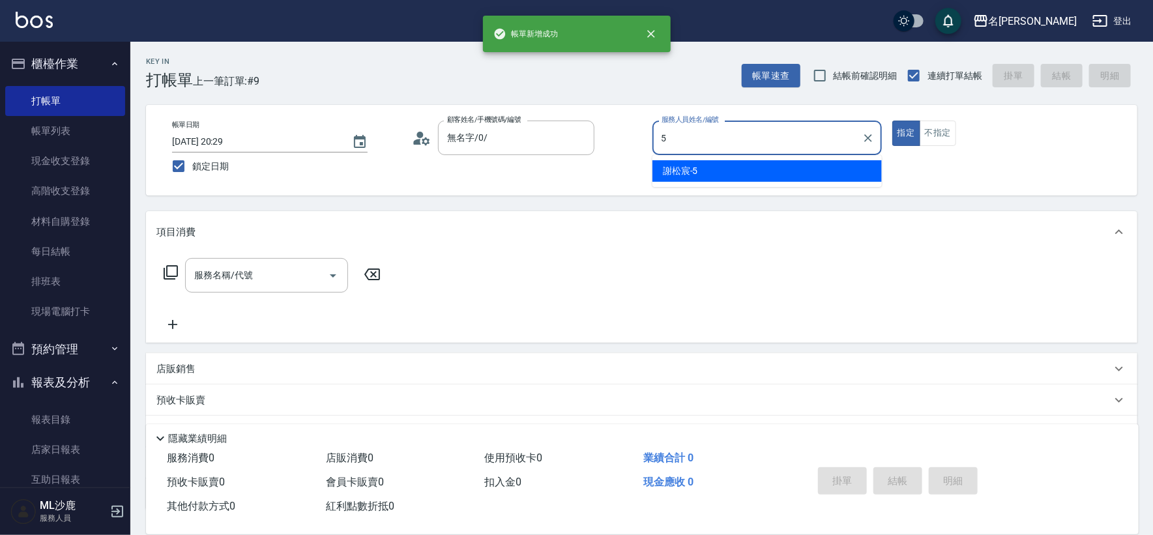
type input "[PERSON_NAME]-5"
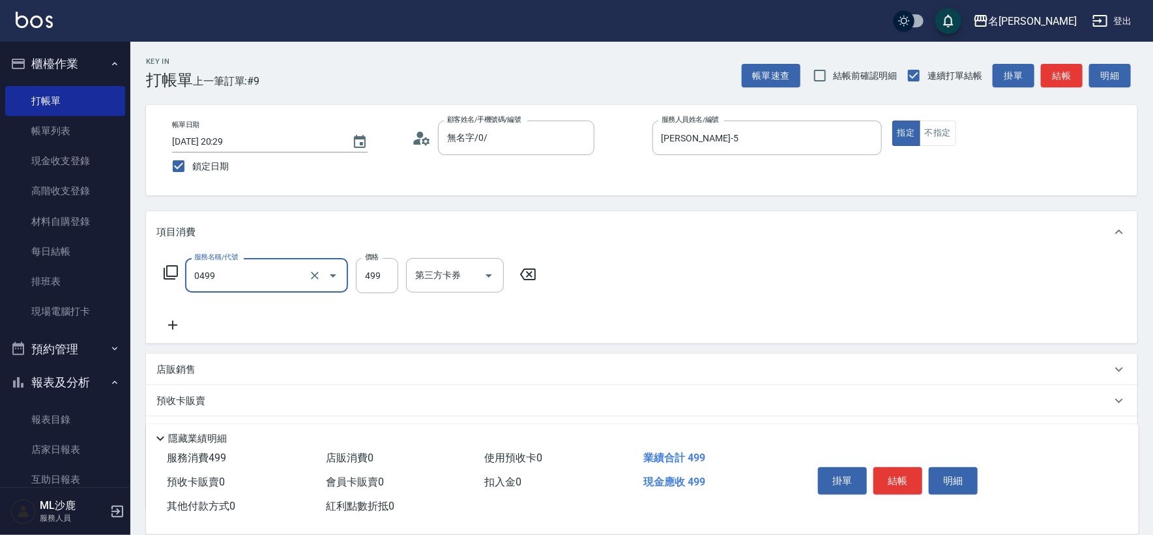
type input "[PERSON_NAME]499(0499)"
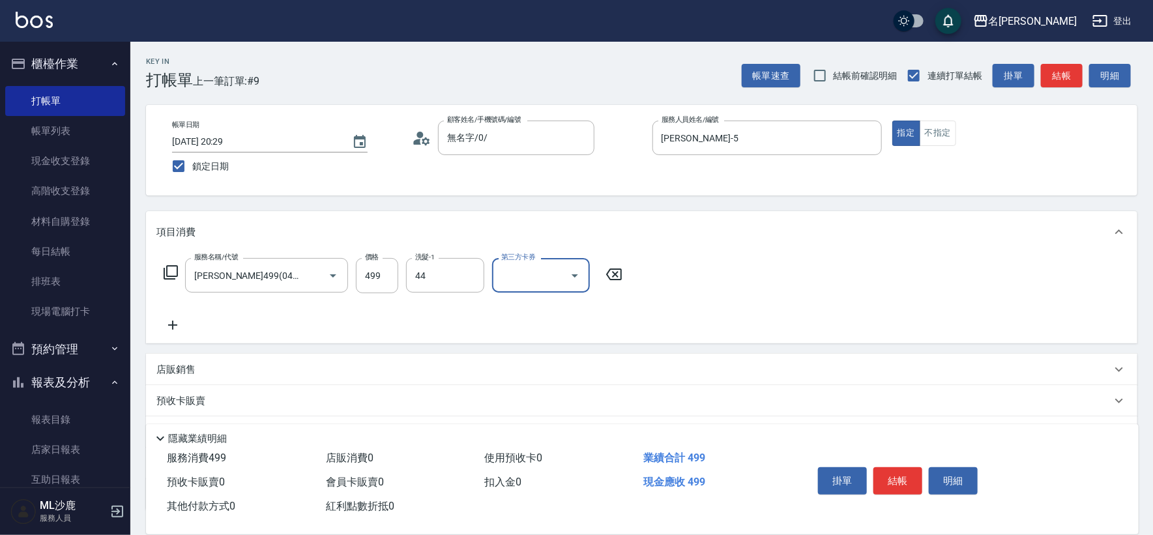
type input "[PERSON_NAME]-44"
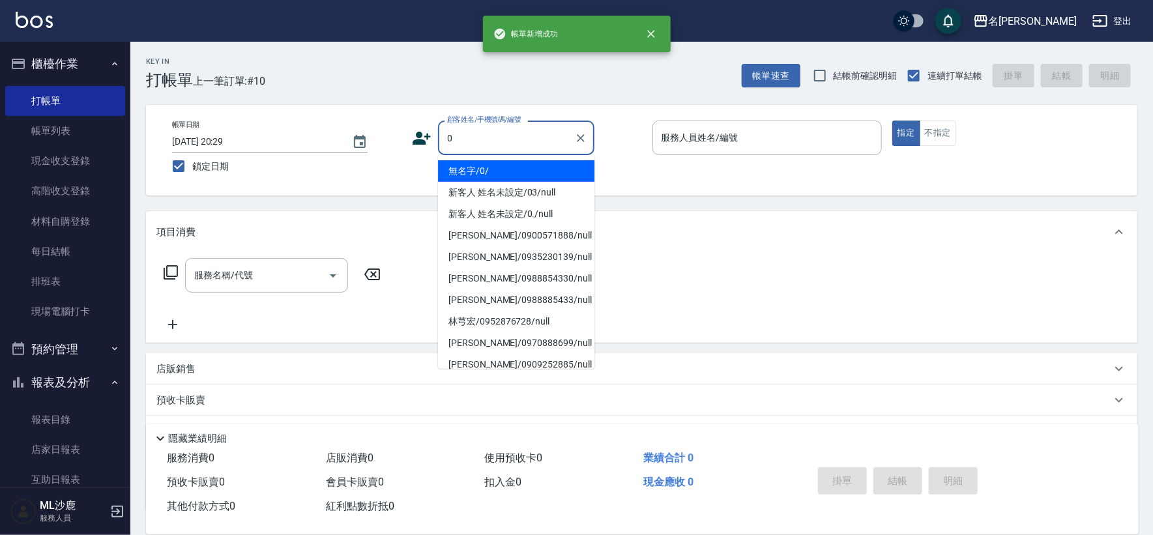
type input "無名字/0/"
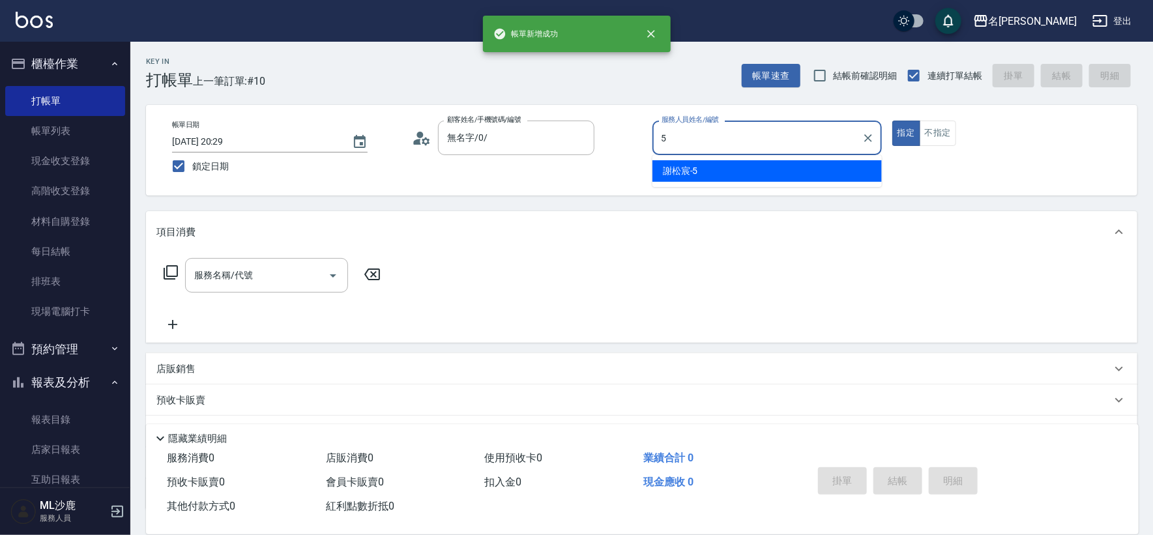
type input "[PERSON_NAME]-5"
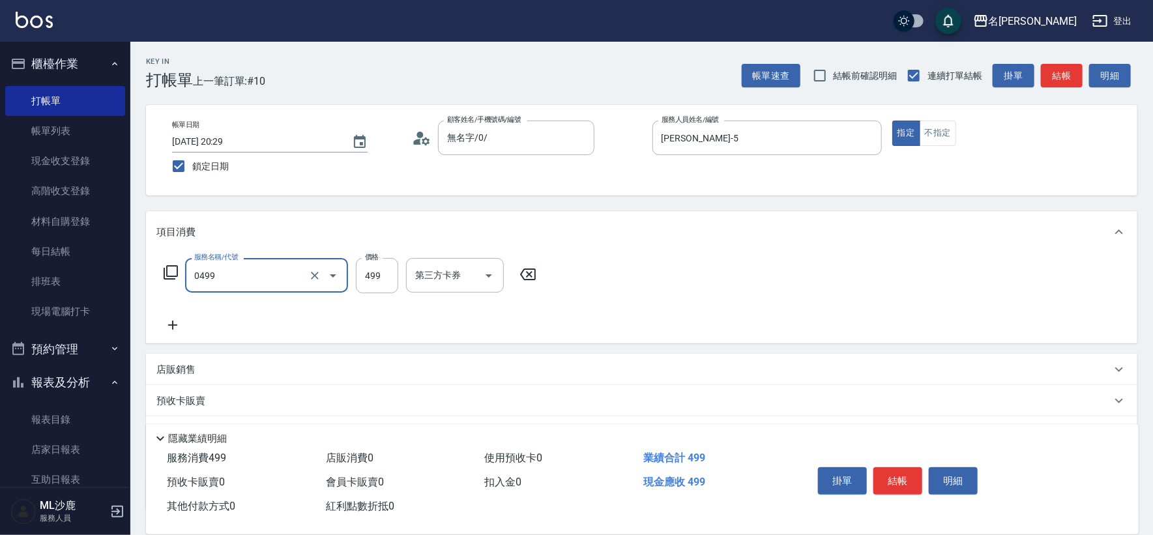
type input "[PERSON_NAME]499(0499)"
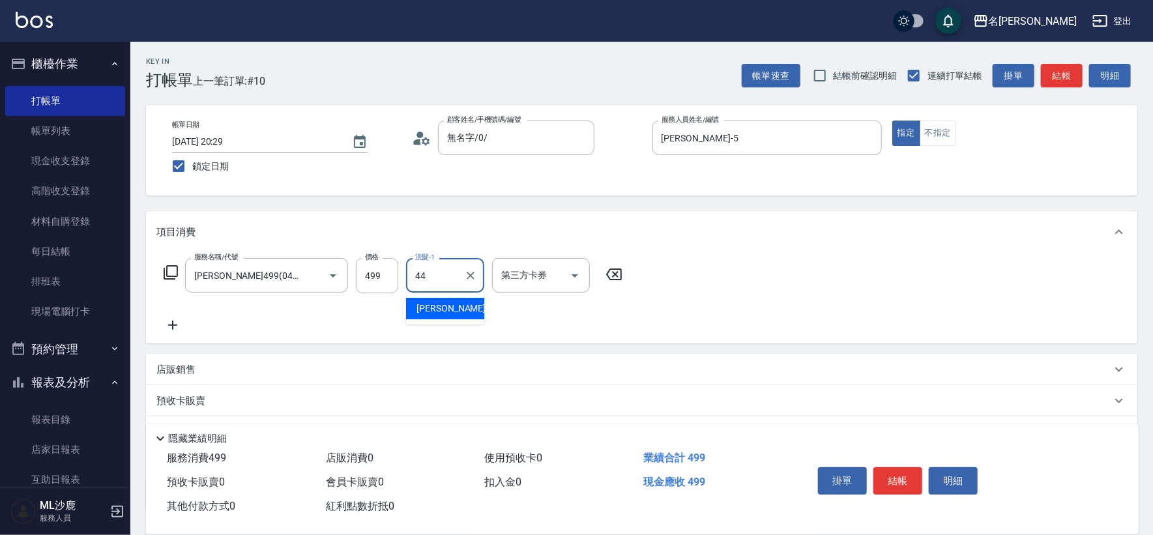
type input "[PERSON_NAME]-44"
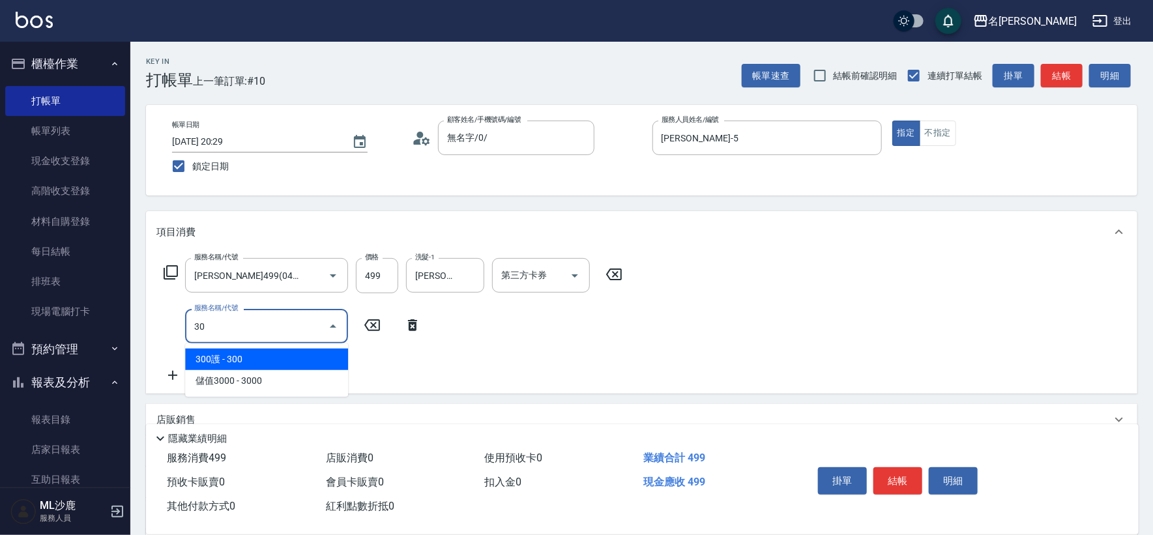
type input "305"
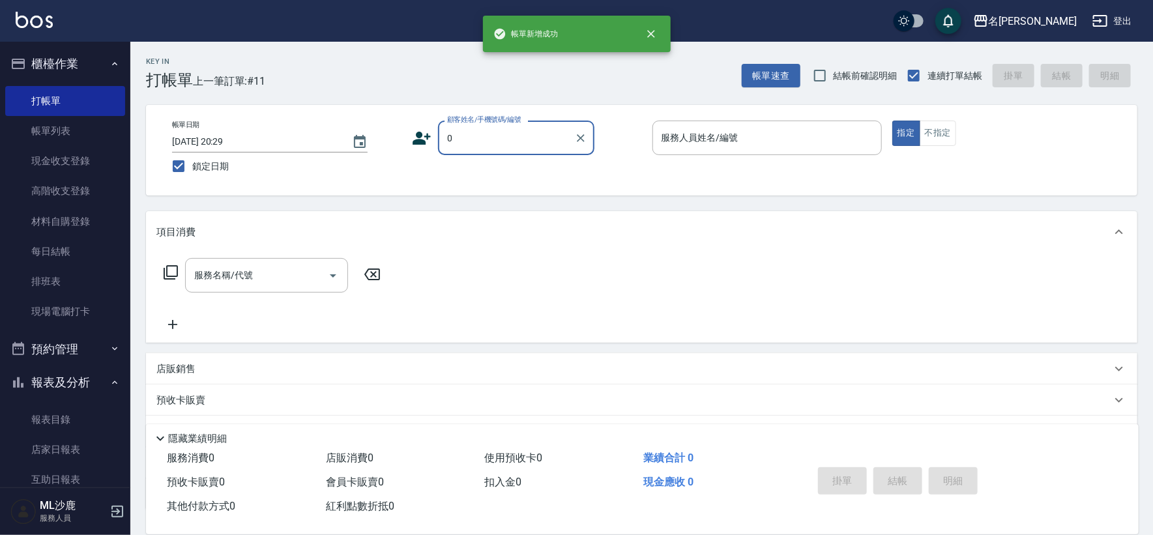
type input "無名字/0/"
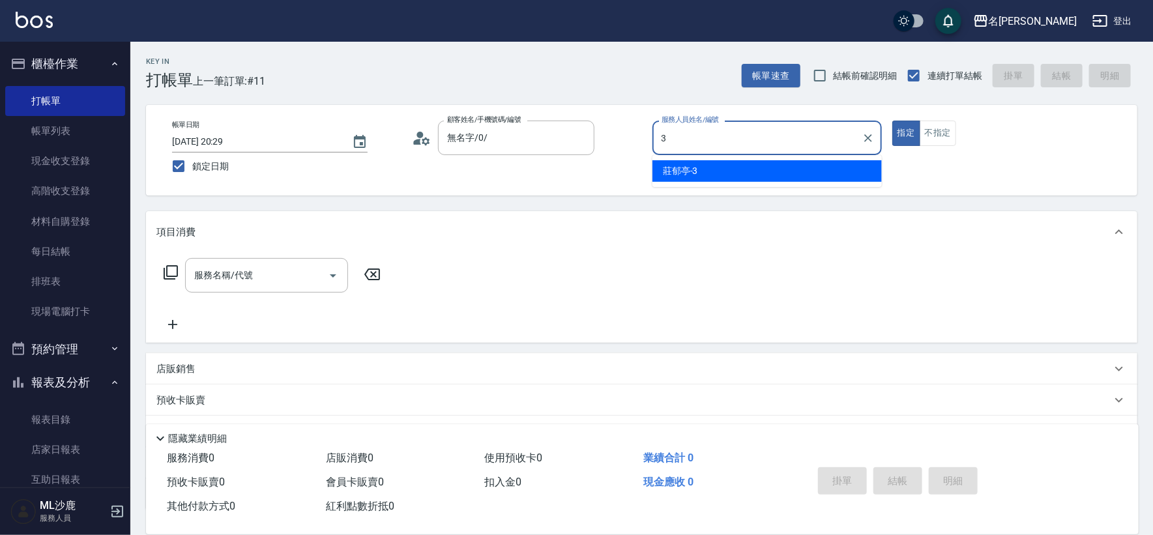
type input "[PERSON_NAME]-3"
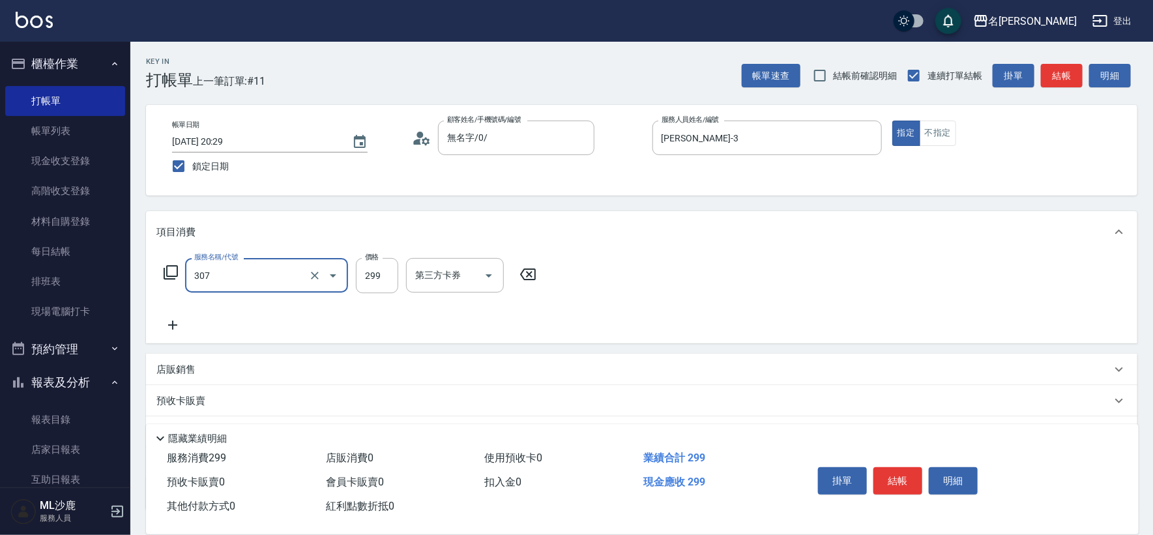
type input "剪髮(307)"
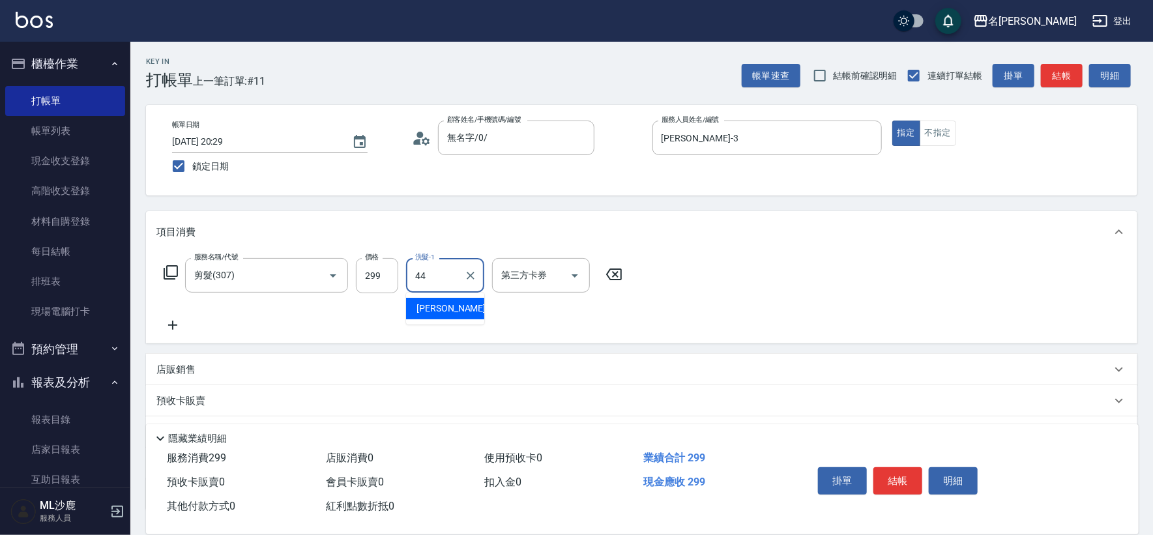
type input "[PERSON_NAME]-44"
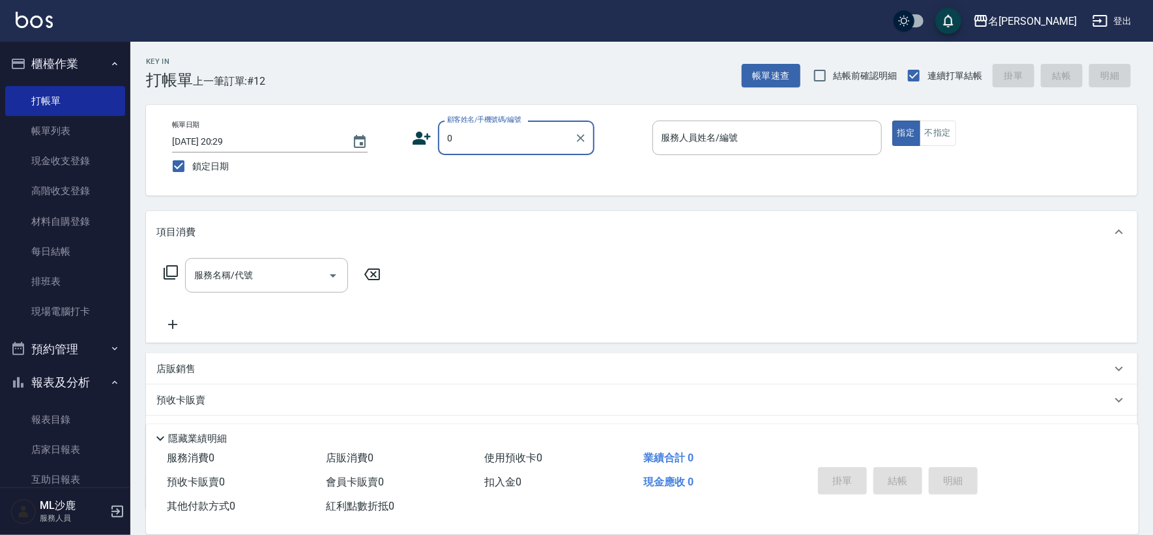
type input "無名字/0/"
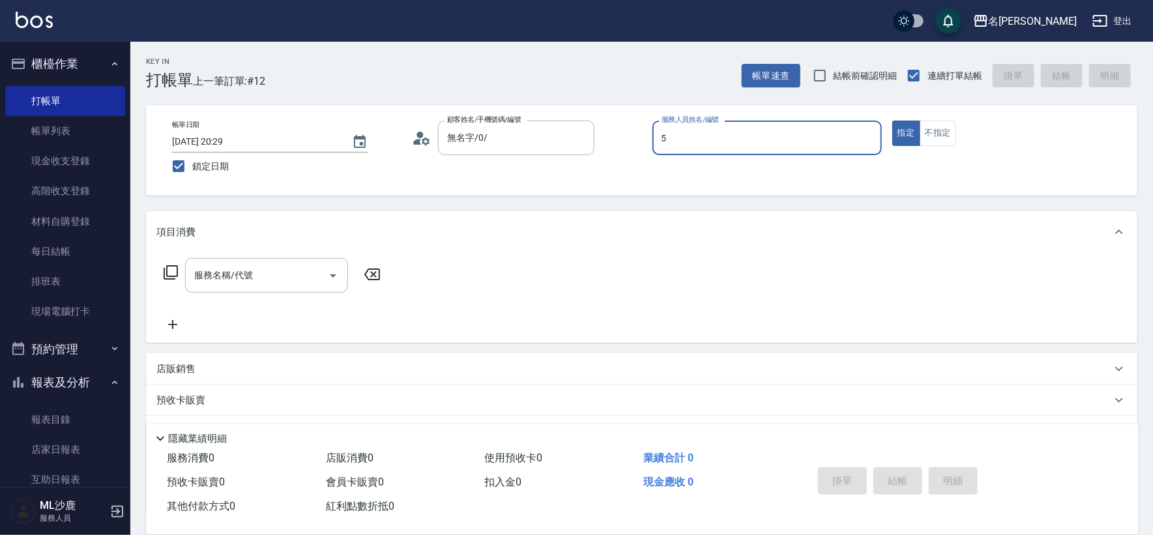
type input "[PERSON_NAME]-5"
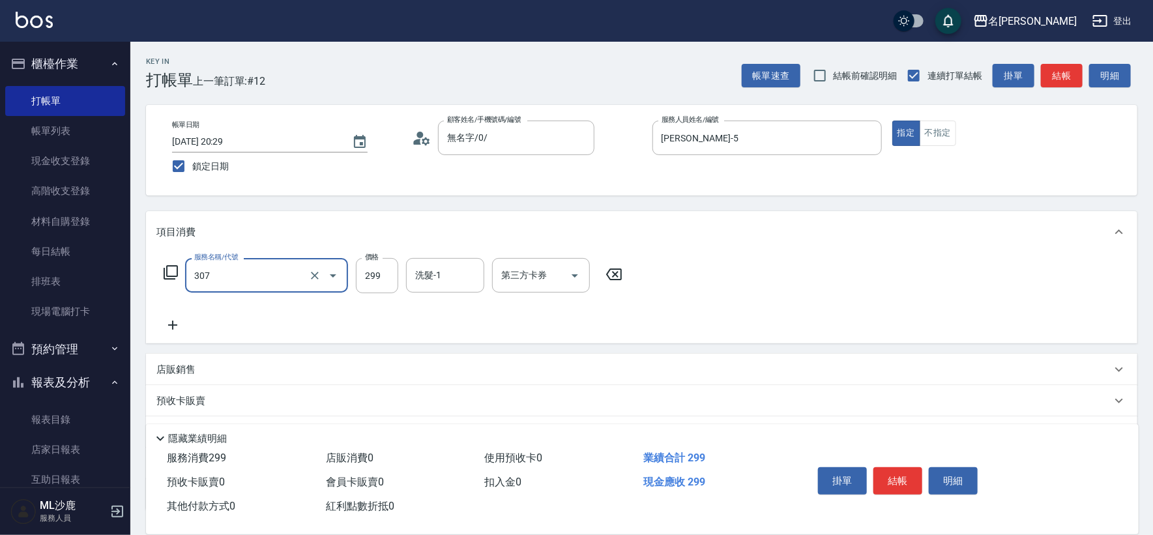
type input "剪髮(307)"
type input "[PERSON_NAME]-44"
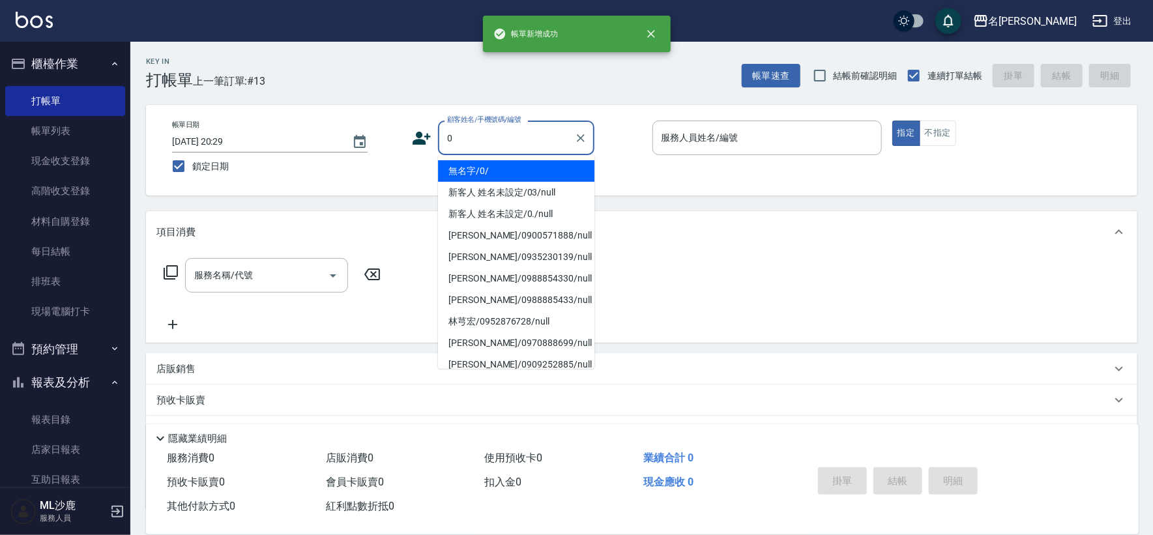
type input "無名字/0/"
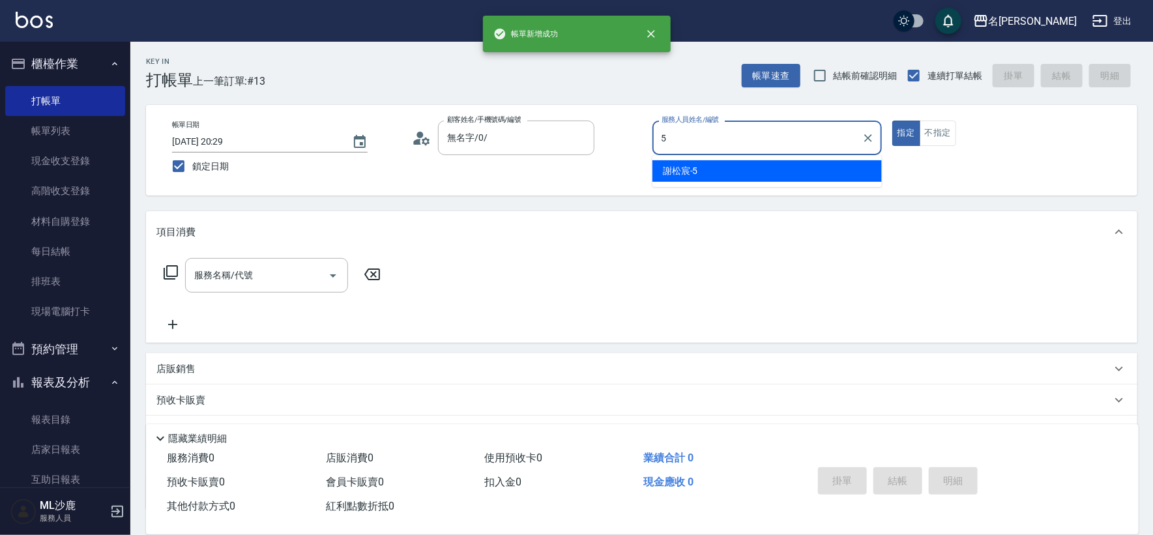
type input "[PERSON_NAME]-5"
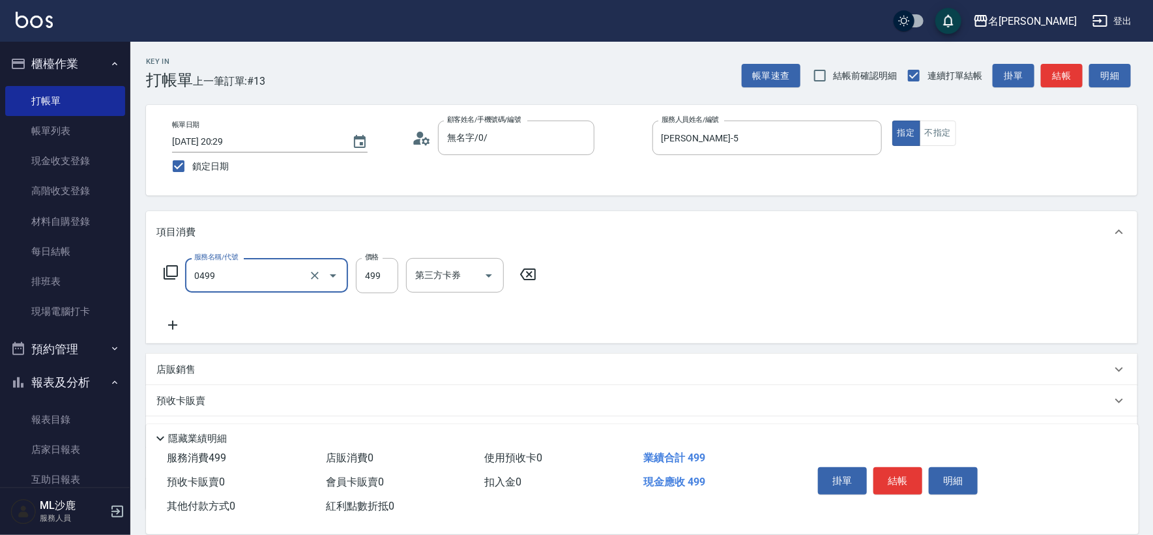
type input "[PERSON_NAME]499(0499)"
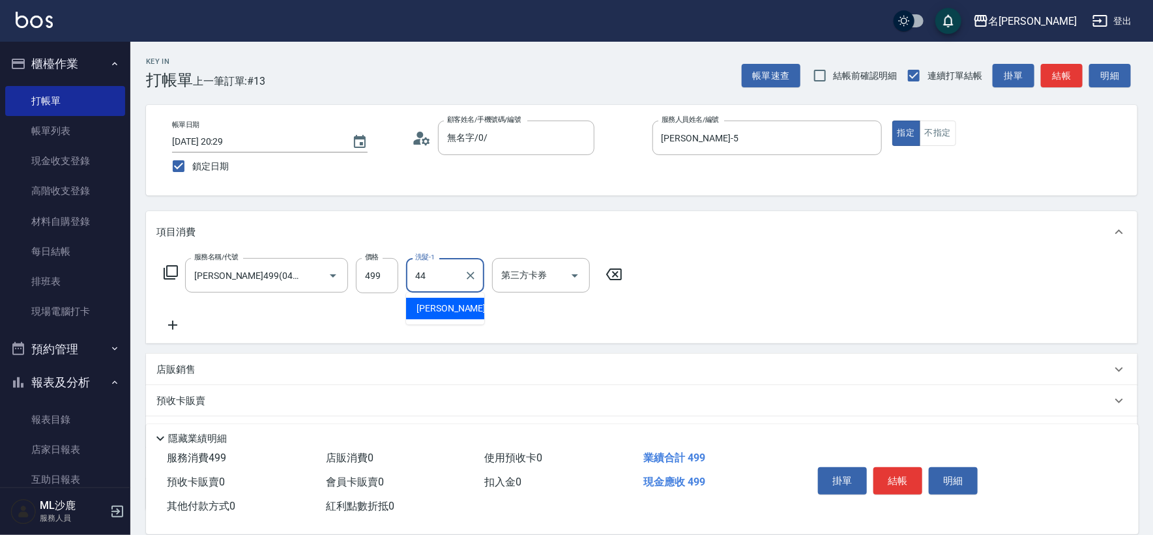
type input "[PERSON_NAME]-44"
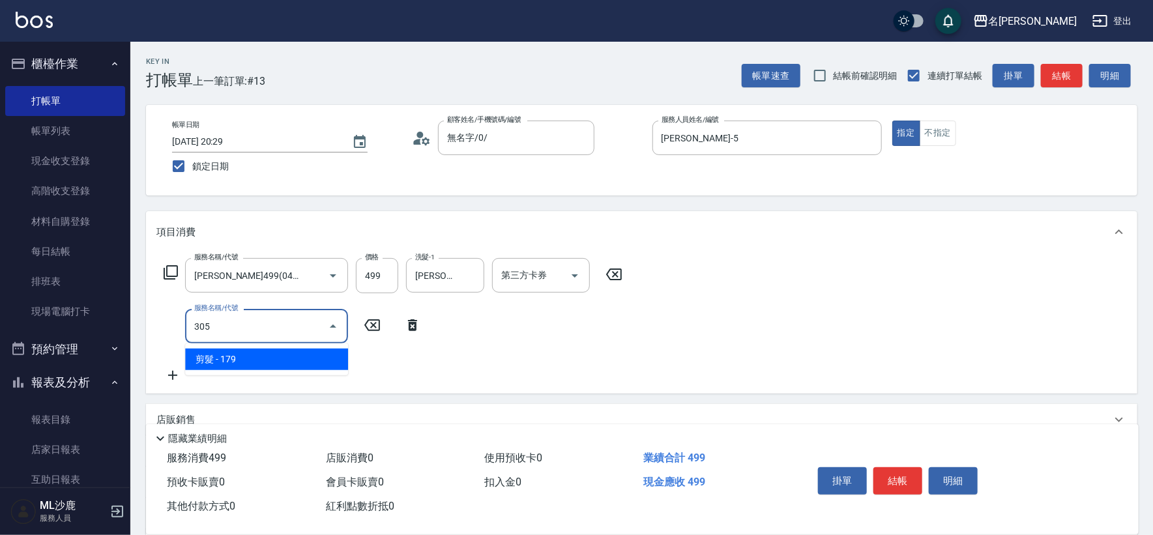
type input "剪髮(305)"
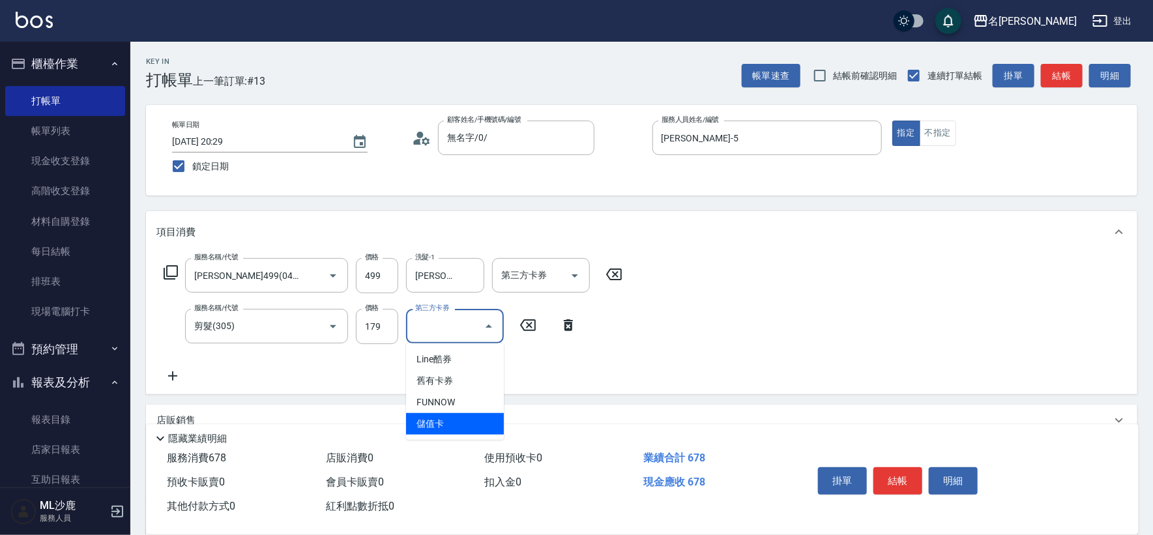
type input "儲值卡"
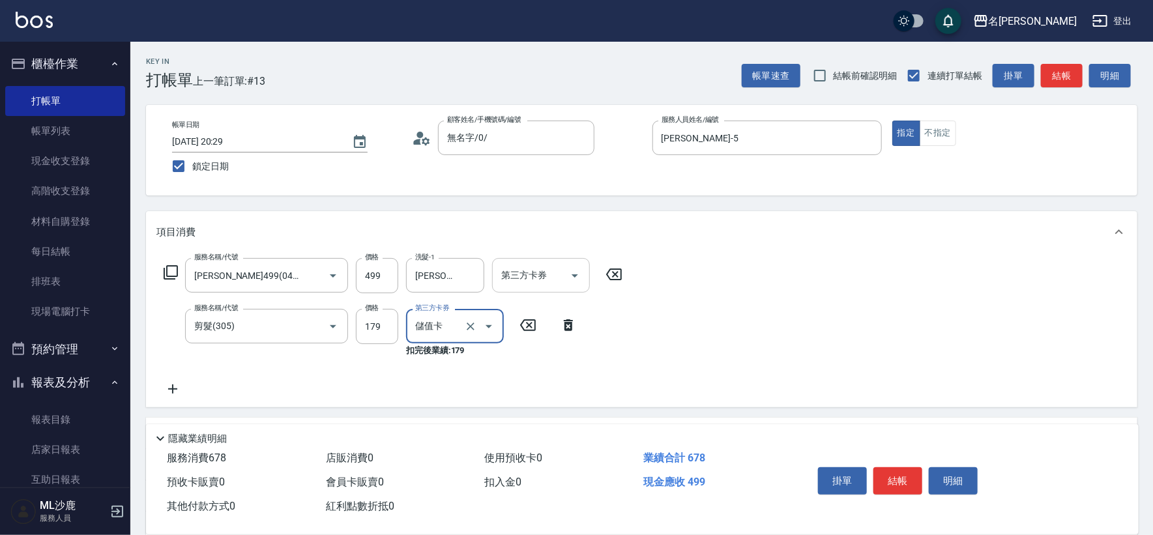
click at [574, 269] on icon "Open" at bounding box center [575, 276] width 16 height 16
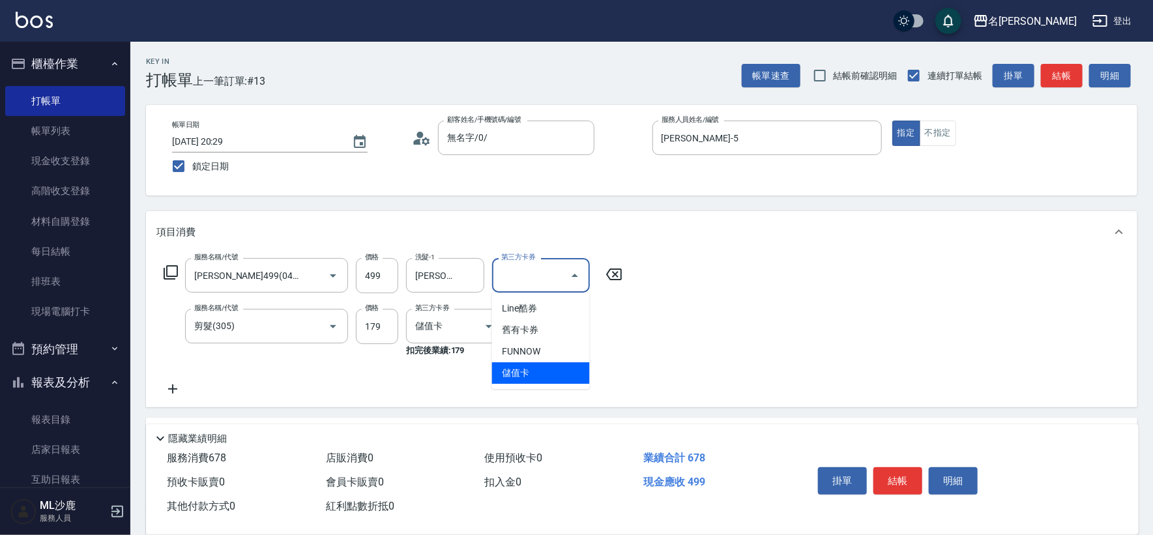
click at [534, 374] on span "儲值卡" at bounding box center [541, 373] width 98 height 22
type input "儲值卡"
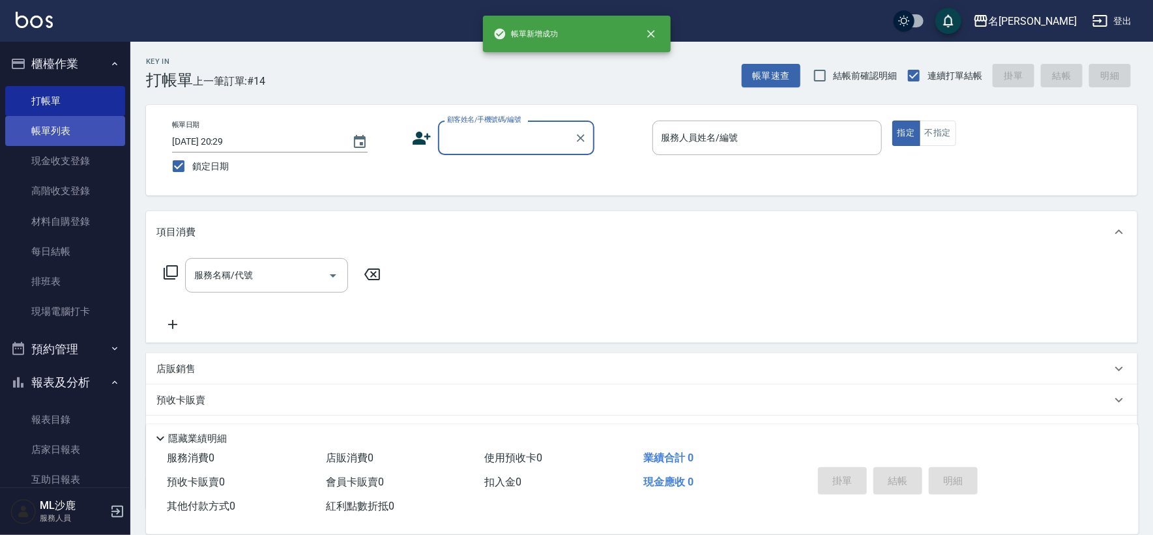
click at [45, 125] on link "帳單列表" at bounding box center [65, 131] width 120 height 30
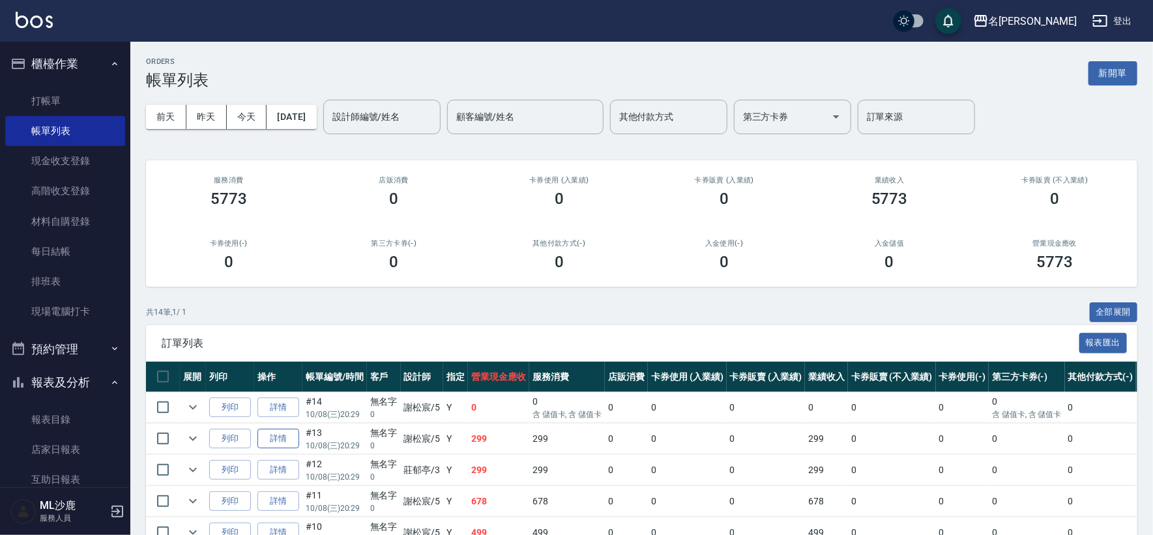
click at [278, 438] on link "詳情" at bounding box center [279, 439] width 42 height 20
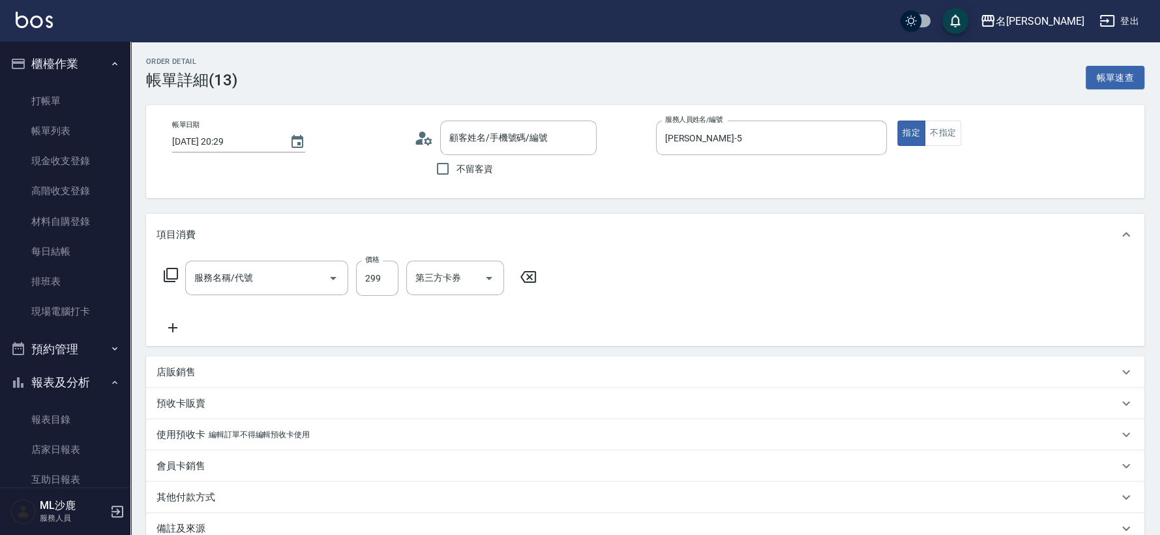
type input "[DATE] 20:29"
type input "[PERSON_NAME]-5"
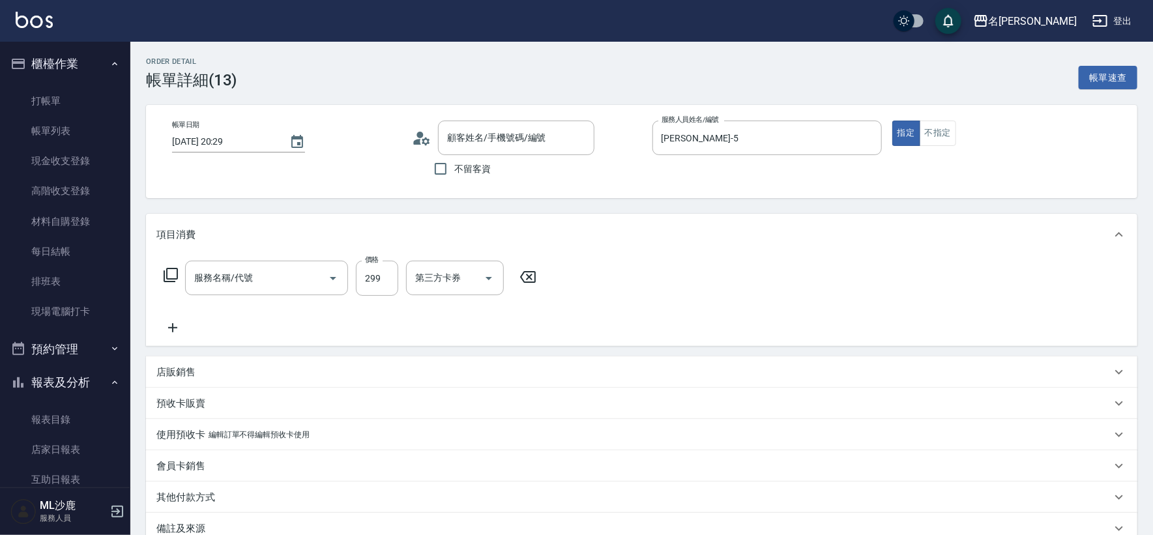
type input "無名字/0/"
type input "剪髮(307)"
click at [574, 277] on icon "Open" at bounding box center [575, 278] width 7 height 3
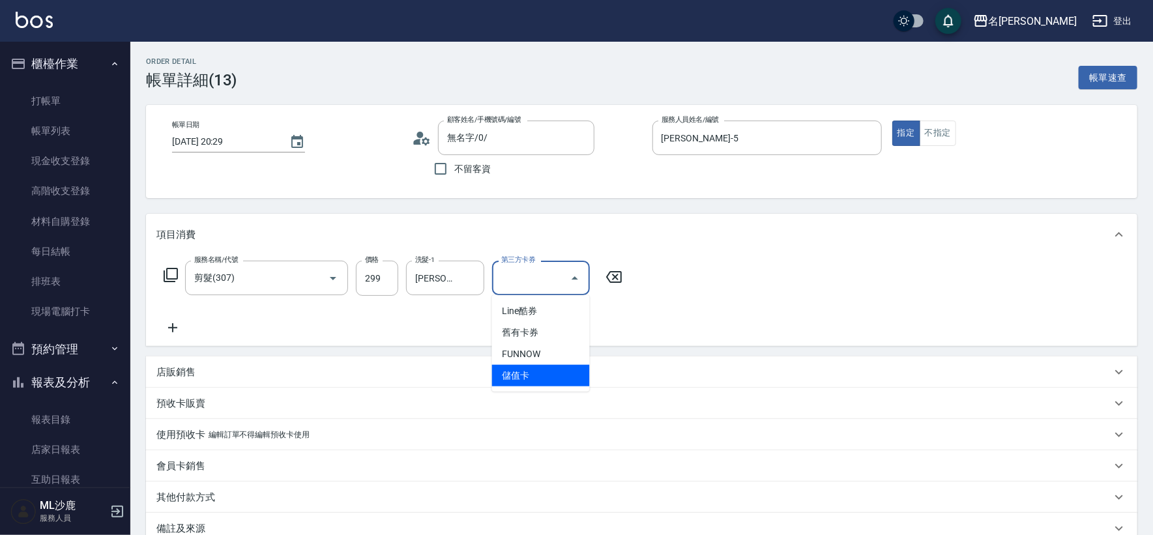
drag, startPoint x: 526, startPoint y: 374, endPoint x: 821, endPoint y: 382, distance: 295.4
click at [526, 377] on span "儲值卡" at bounding box center [541, 376] width 98 height 22
type input "儲值卡"
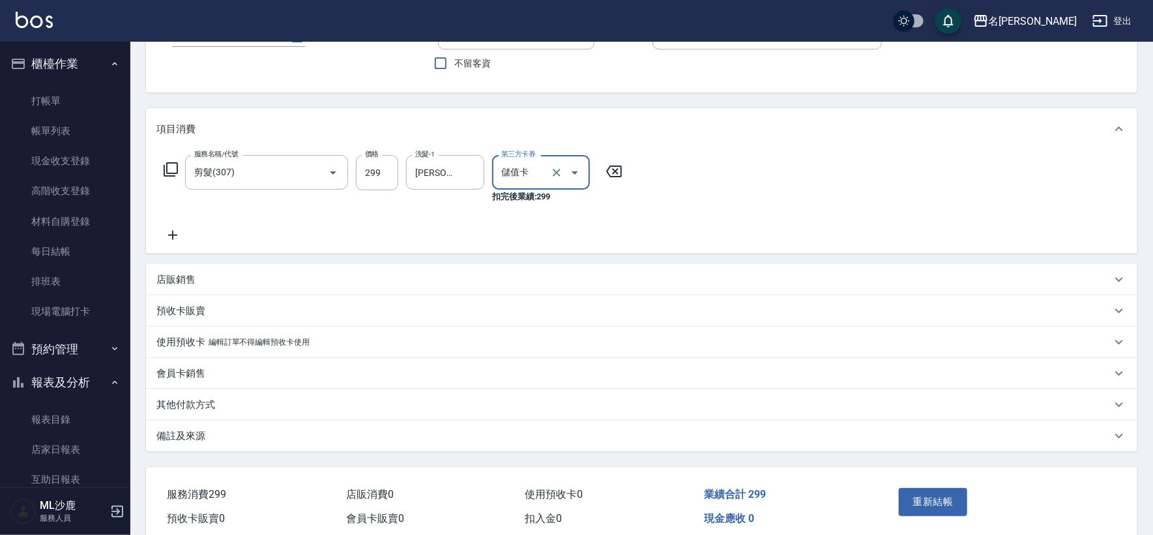
scroll to position [145, 0]
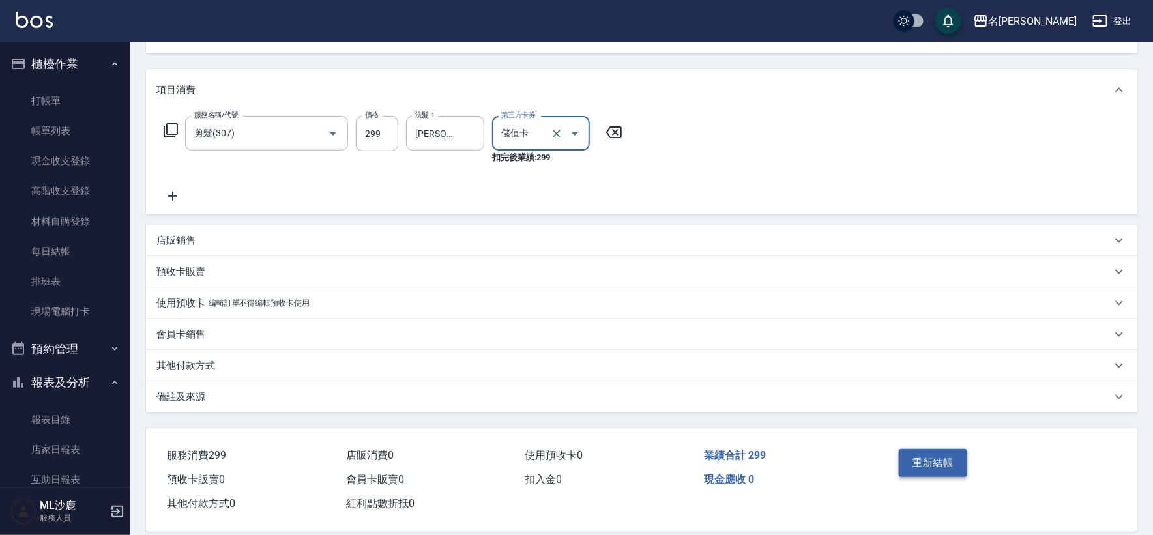
click at [936, 455] on button "重新結帳" at bounding box center [933, 462] width 69 height 27
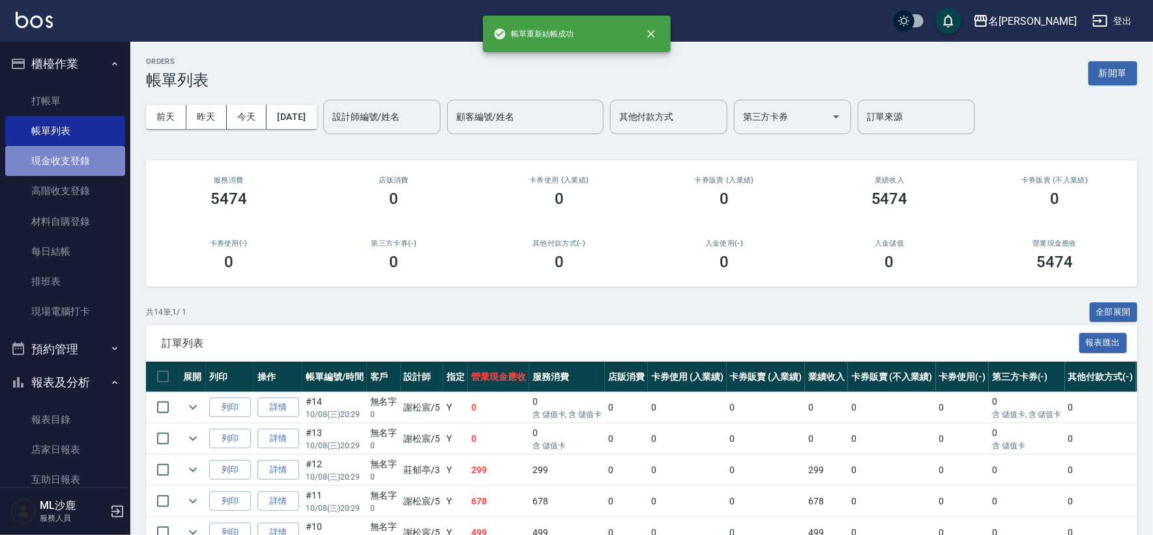
click at [69, 162] on link "現金收支登錄" at bounding box center [65, 161] width 120 height 30
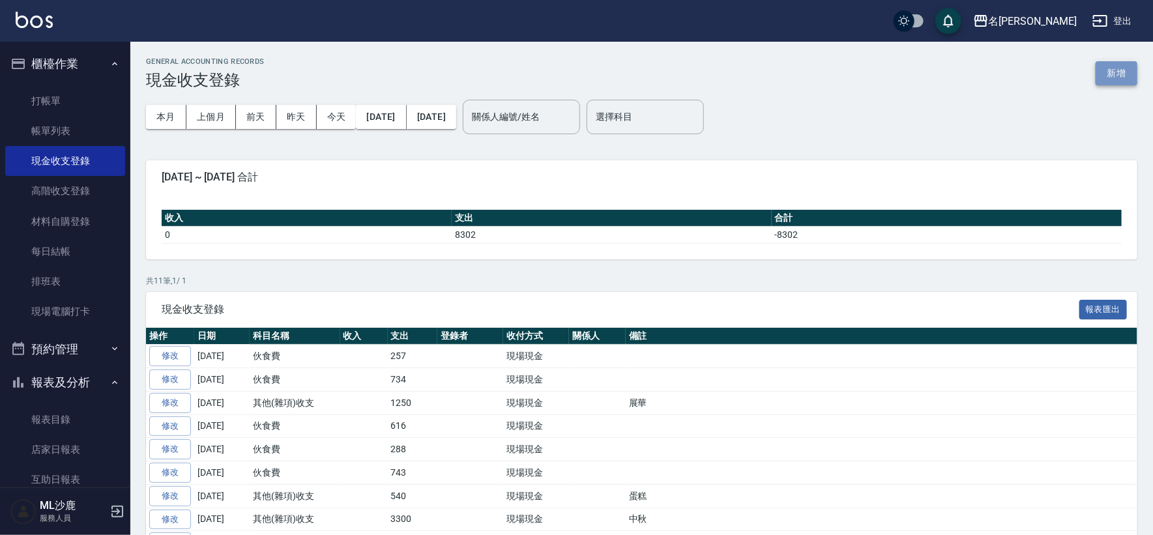
click at [1130, 66] on button "新增" at bounding box center [1117, 73] width 42 height 24
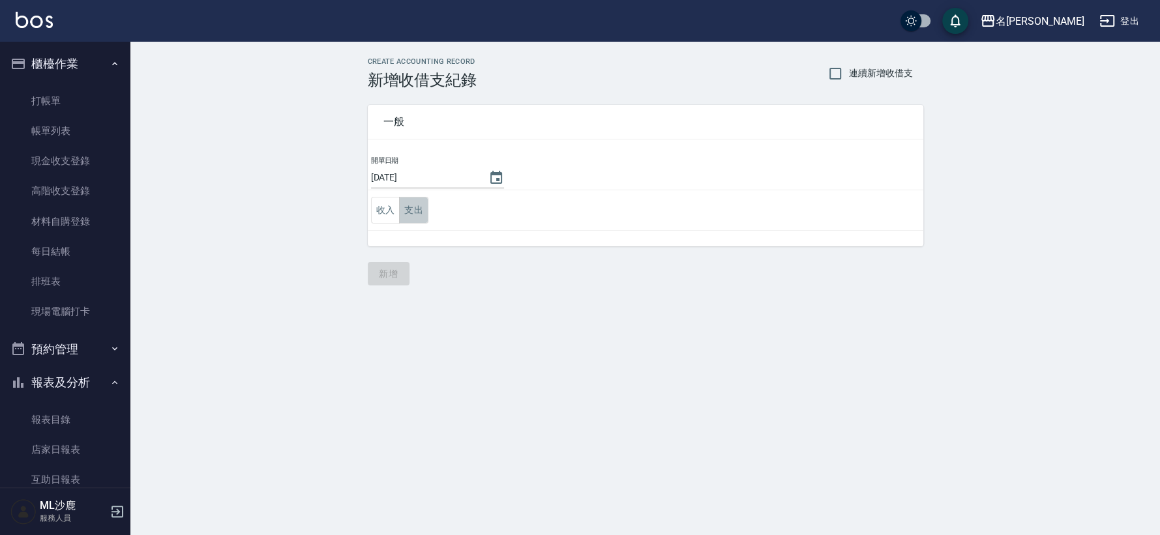
click at [411, 210] on button "支出" at bounding box center [413, 210] width 29 height 27
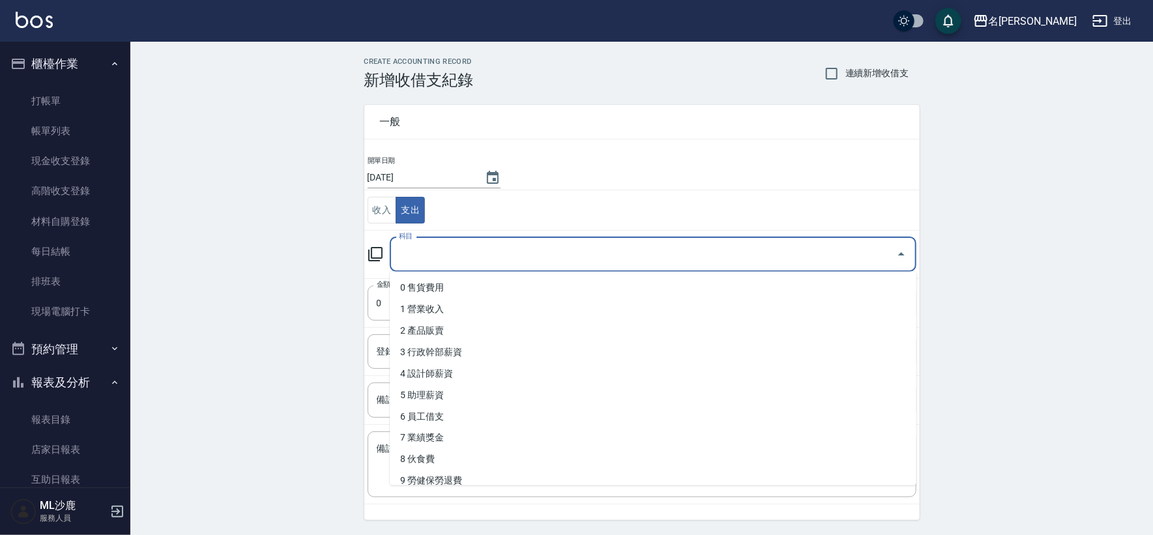
click at [443, 252] on input "科目" at bounding box center [643, 254] width 495 height 23
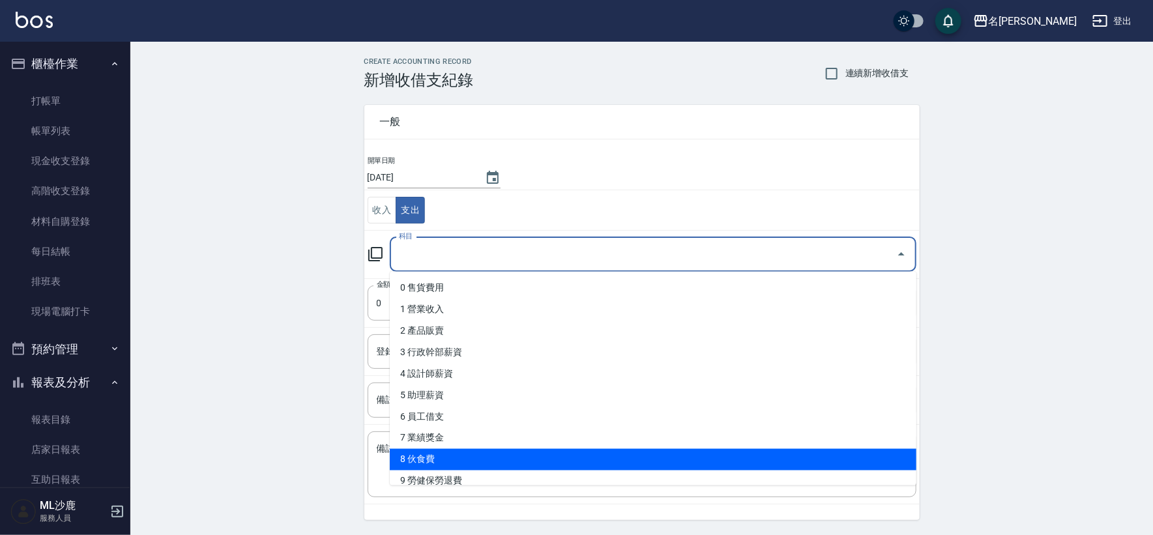
click at [417, 458] on li "8 伙食費" at bounding box center [653, 460] width 527 height 22
type input "8 伙食費"
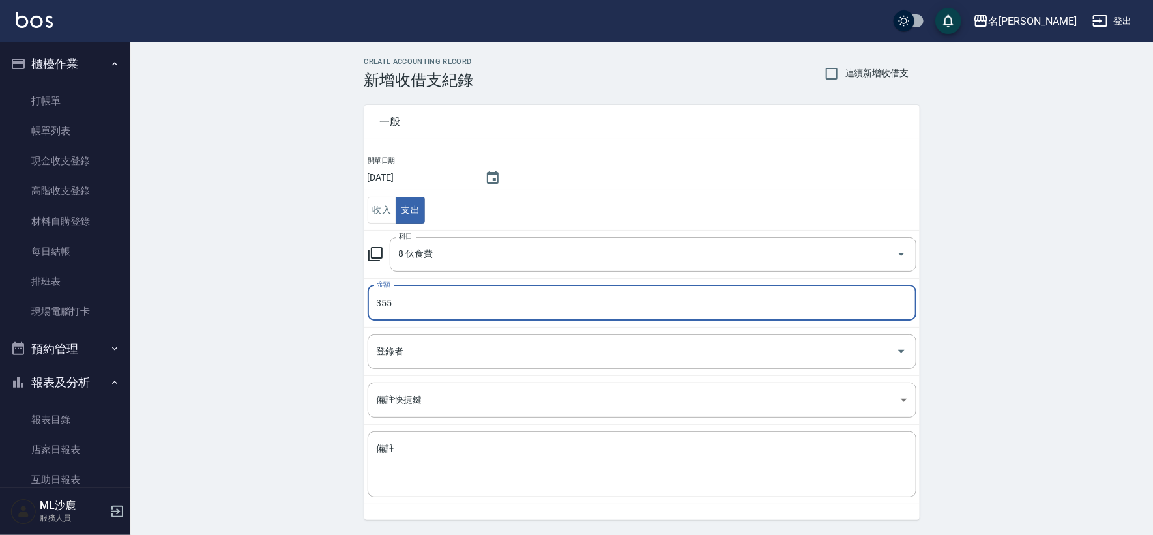
type input "355"
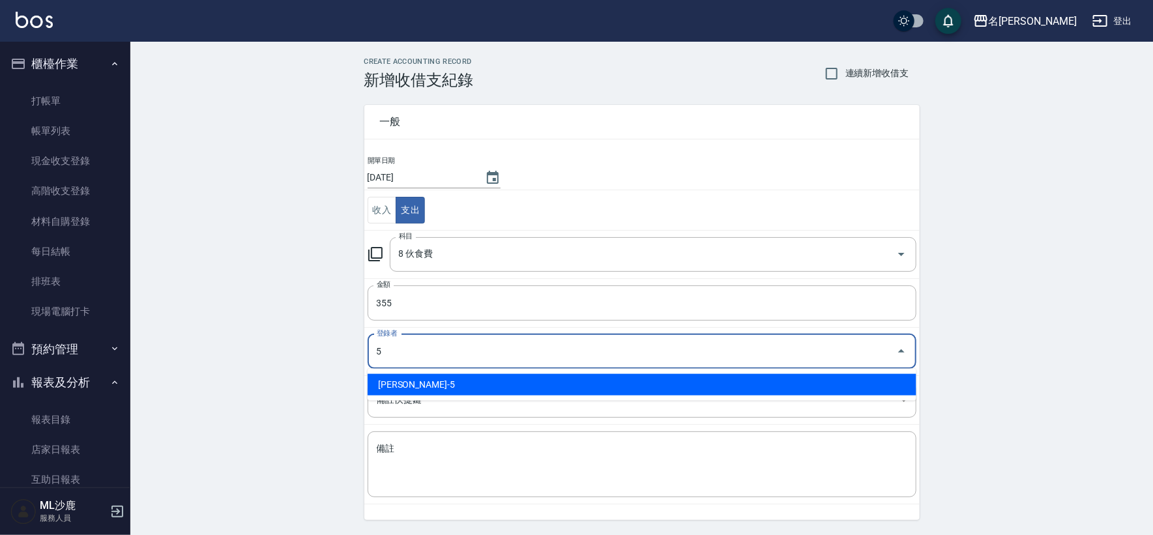
type input "[PERSON_NAME]-5"
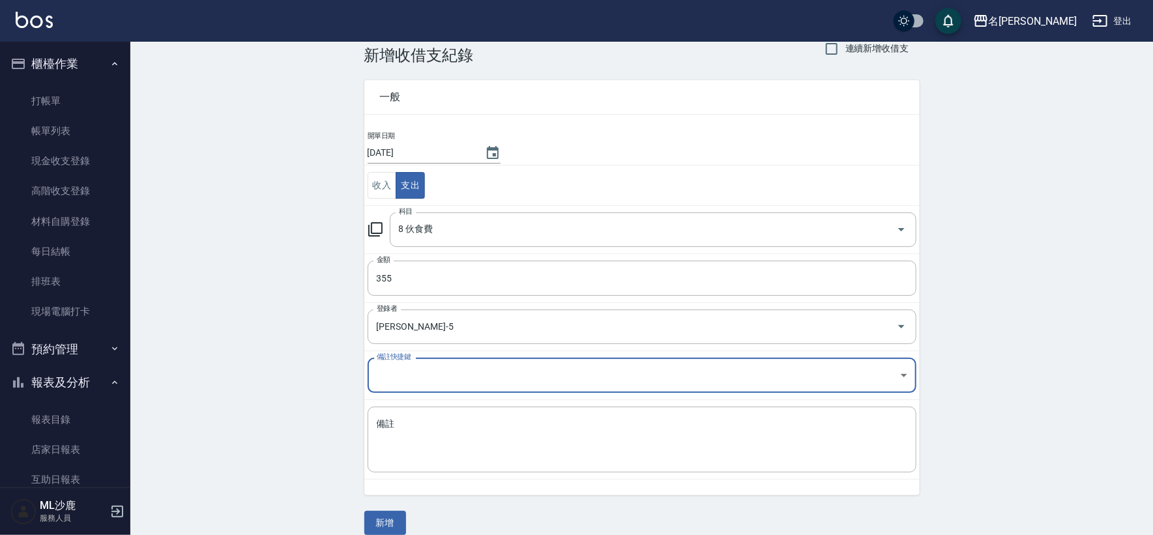
scroll to position [39, 0]
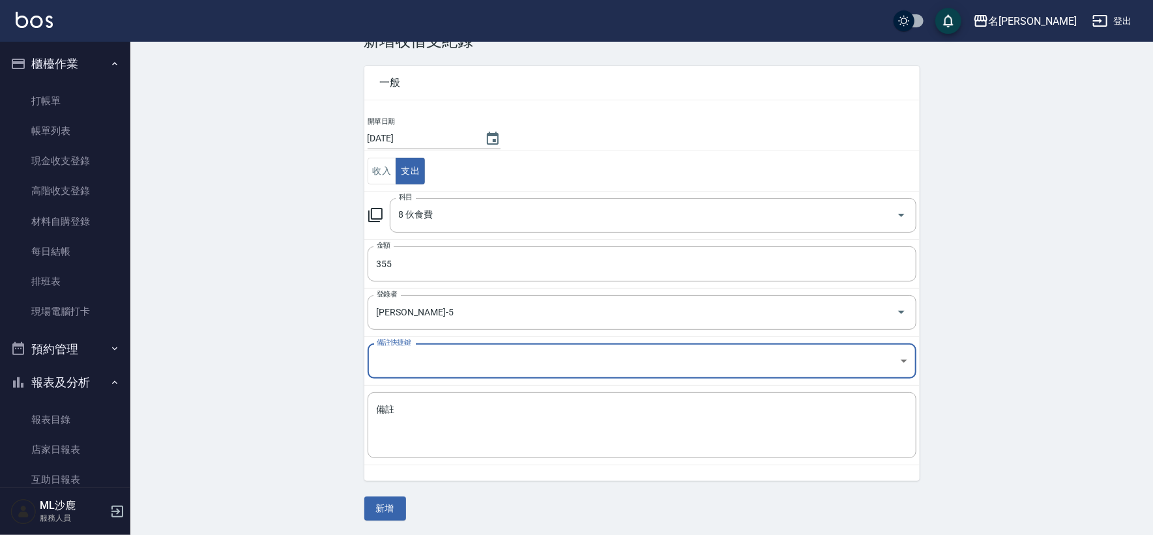
click at [375, 508] on button "新增" at bounding box center [385, 509] width 42 height 24
click at [376, 508] on div "一般 開單日期 [DATE] 收入 支出 科目 8 伙食費 科目 金額 355 金額 登錄者 [PERSON_NAME]-5 登錄者 備註快捷鍵 ​ 備註快捷…" at bounding box center [641, 285] width 555 height 471
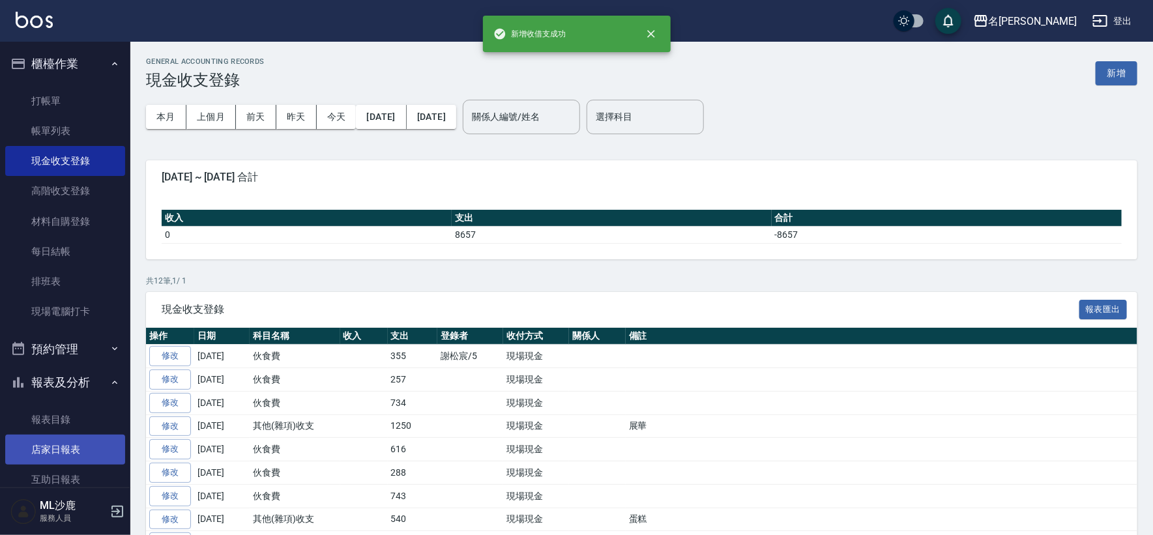
click at [60, 450] on link "店家日報表" at bounding box center [65, 450] width 120 height 30
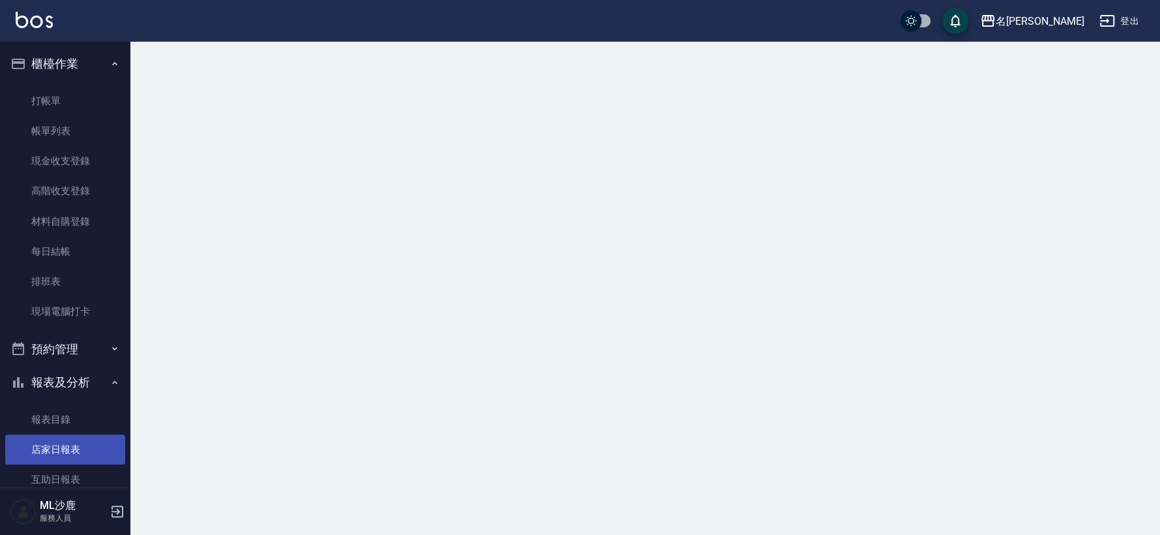
click at [60, 450] on link "店家日報表" at bounding box center [65, 450] width 120 height 30
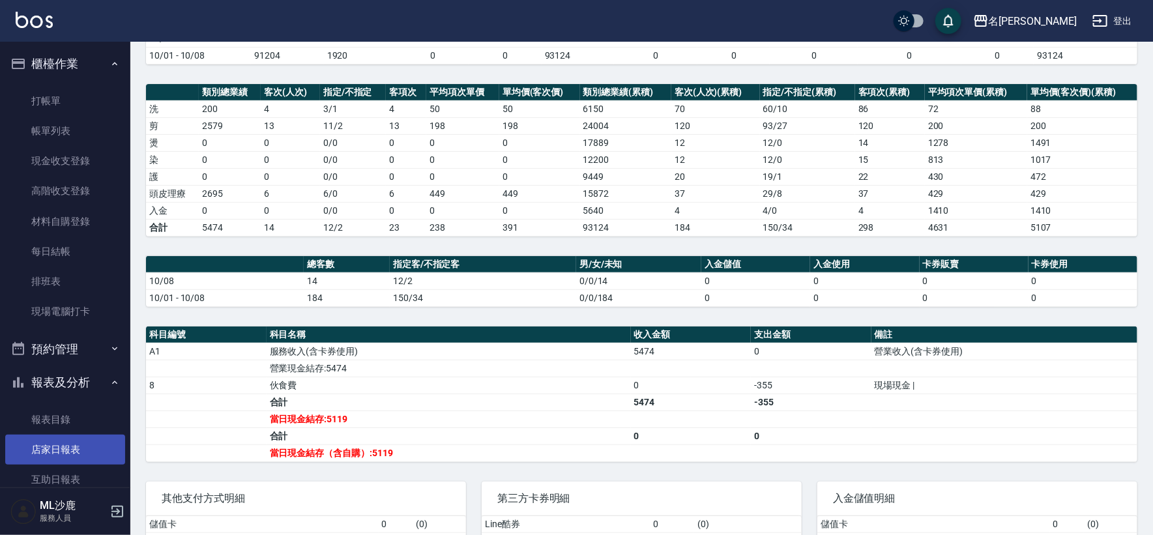
scroll to position [72, 0]
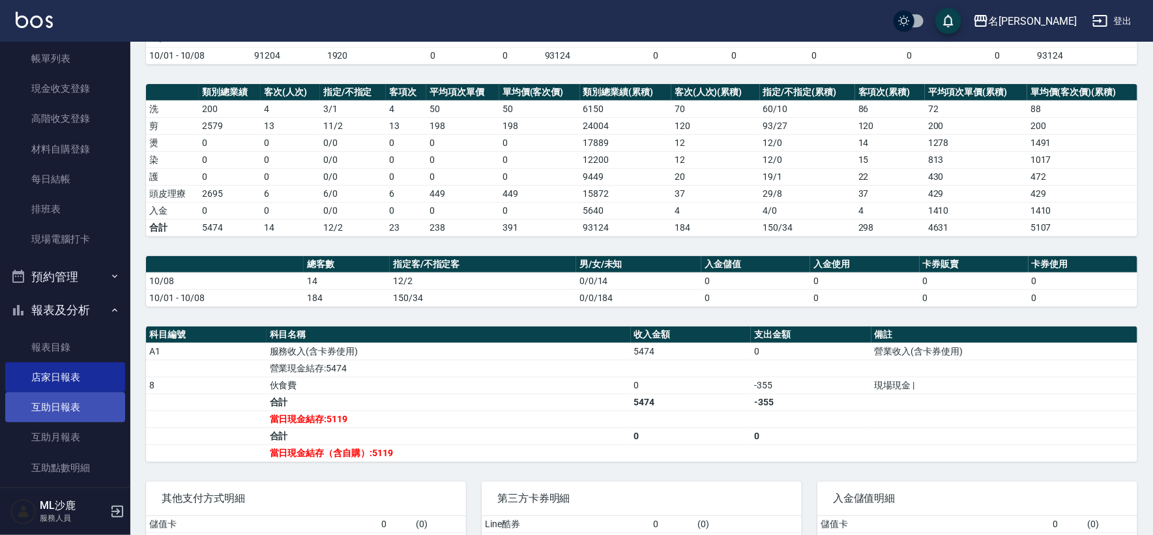
click at [64, 402] on link "互助日報表" at bounding box center [65, 407] width 120 height 30
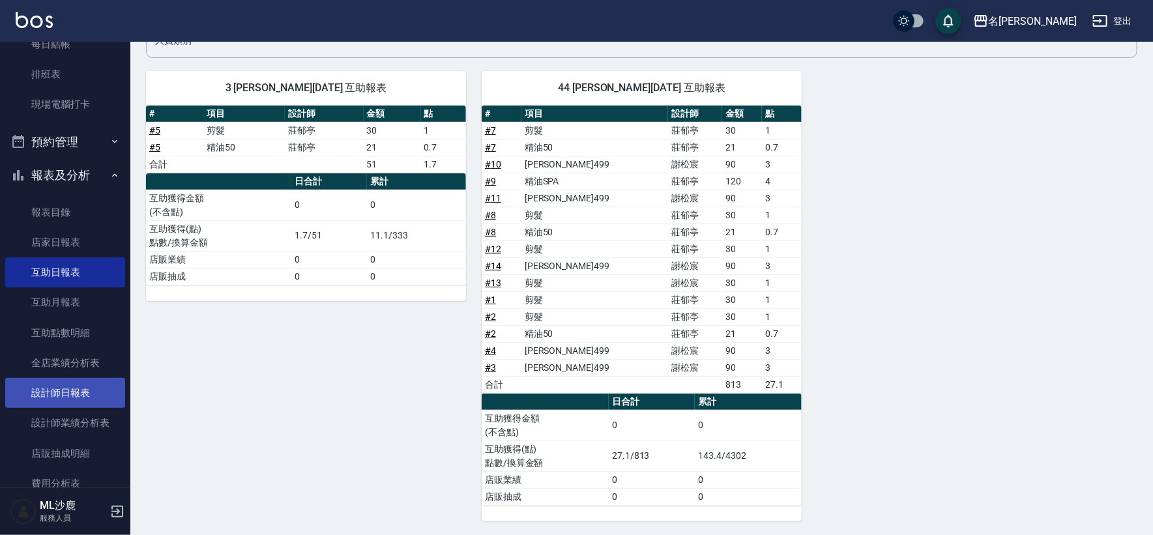
scroll to position [217, 0]
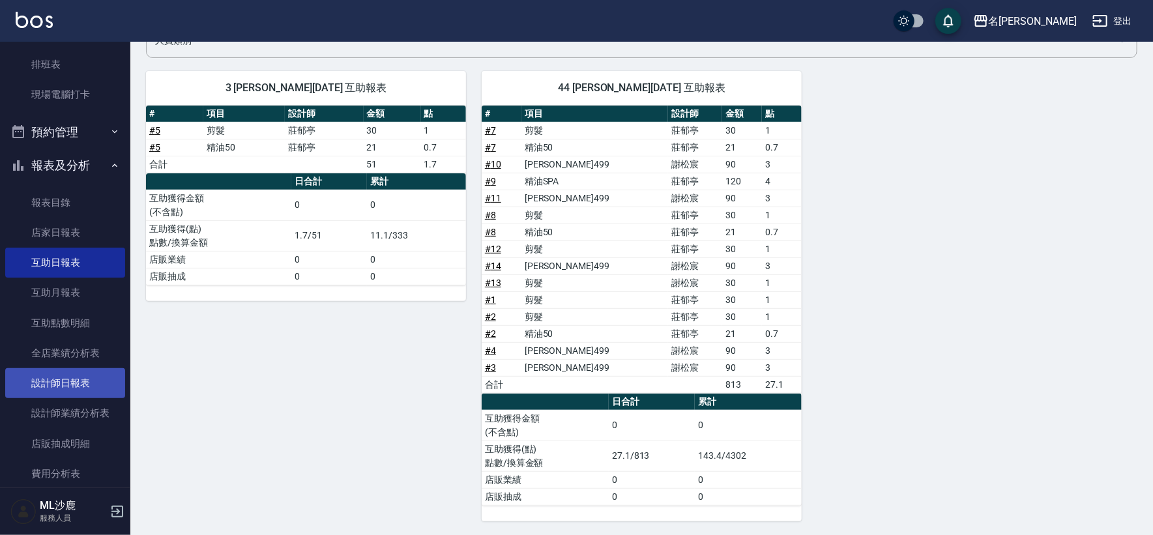
click at [57, 374] on link "設計師日報表" at bounding box center [65, 383] width 120 height 30
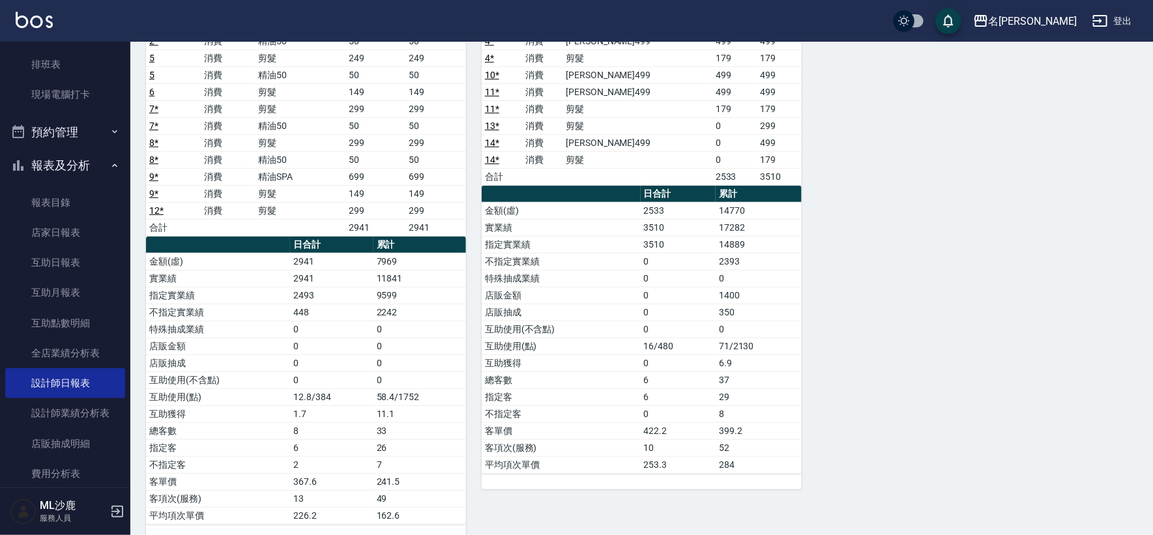
scroll to position [215, 0]
